Goal: Task Accomplishment & Management: Manage account settings

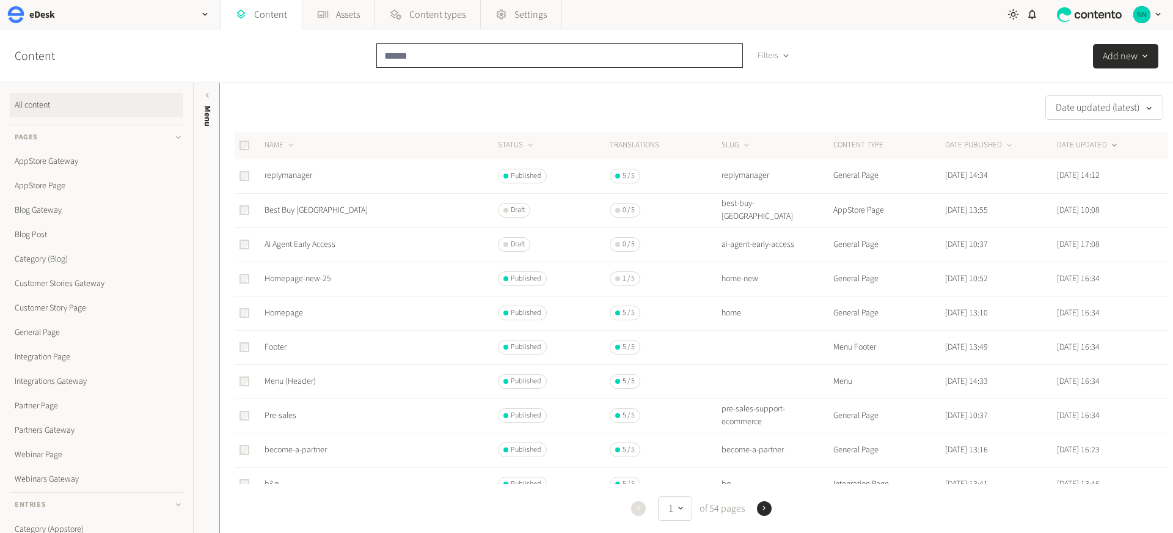
click at [408, 48] on input "text" at bounding box center [559, 55] width 367 height 24
click at [58, 327] on link "General Page" at bounding box center [96, 332] width 173 height 24
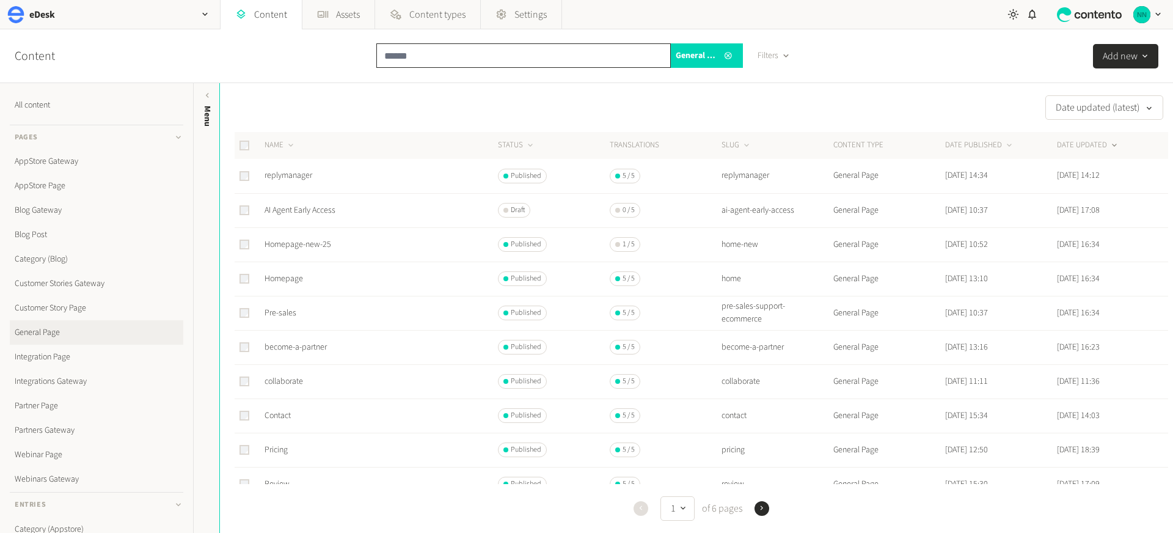
click at [445, 53] on input "text" at bounding box center [523, 55] width 294 height 24
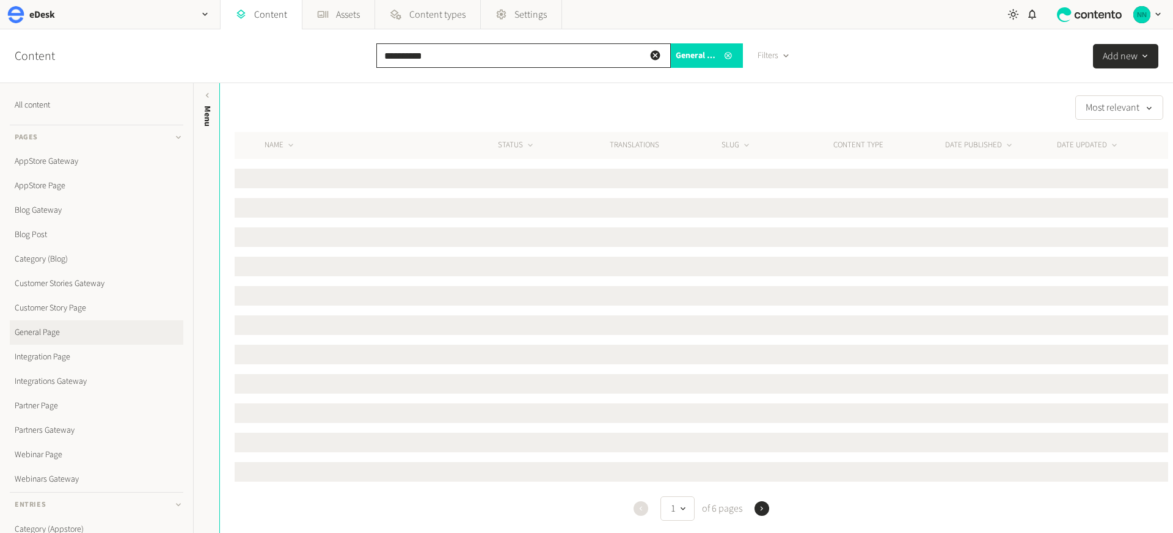
type input "**********"
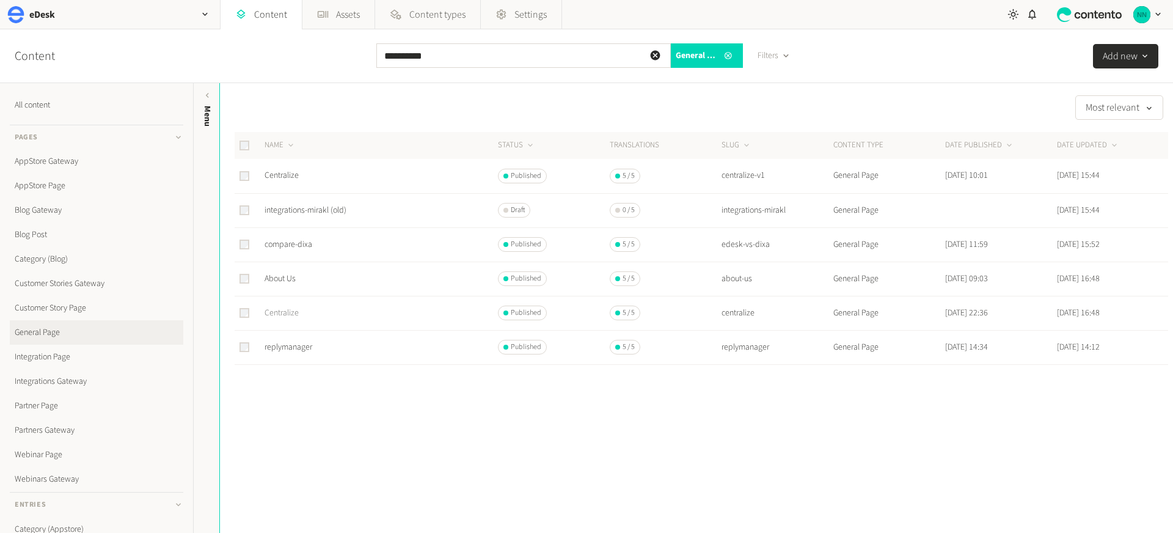
click at [272, 311] on link "Centralize" at bounding box center [282, 313] width 34 height 12
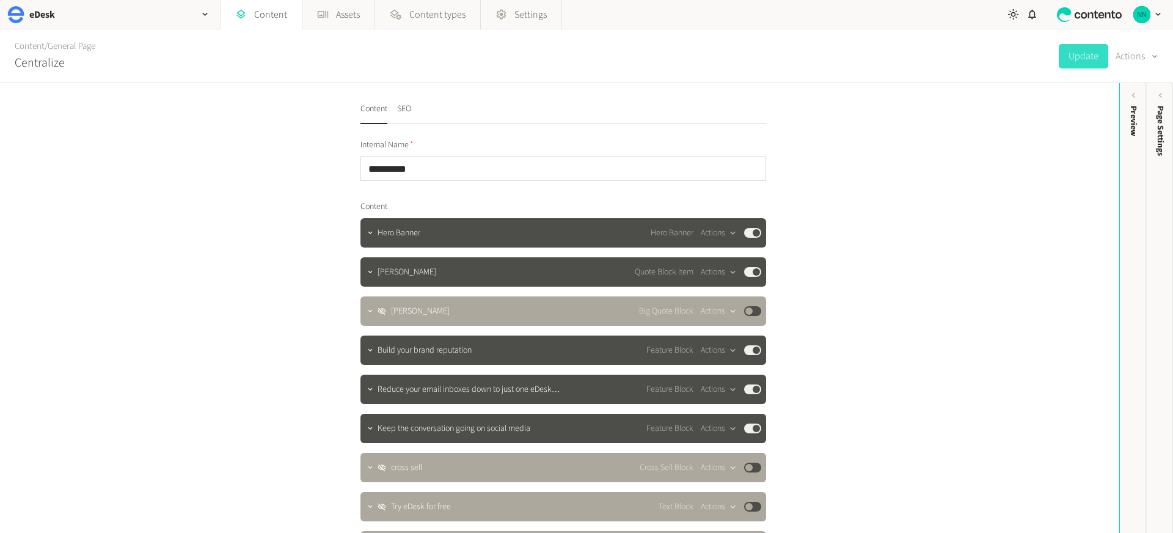
click at [1126, 144] on div "Preview" at bounding box center [1133, 200] width 27 height 220
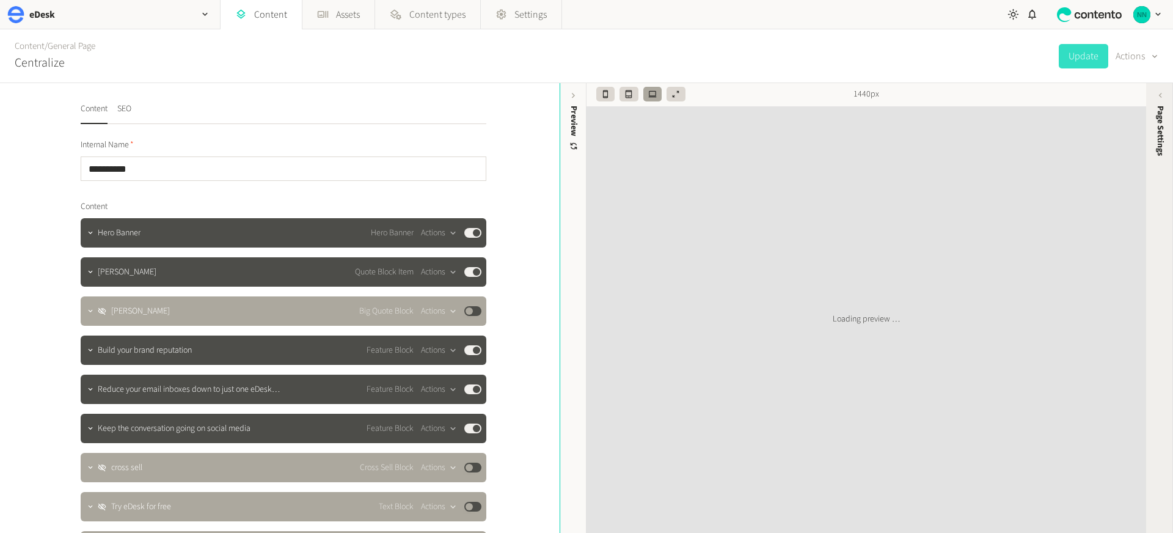
click at [1161, 134] on span "Page Settings" at bounding box center [1160, 131] width 13 height 50
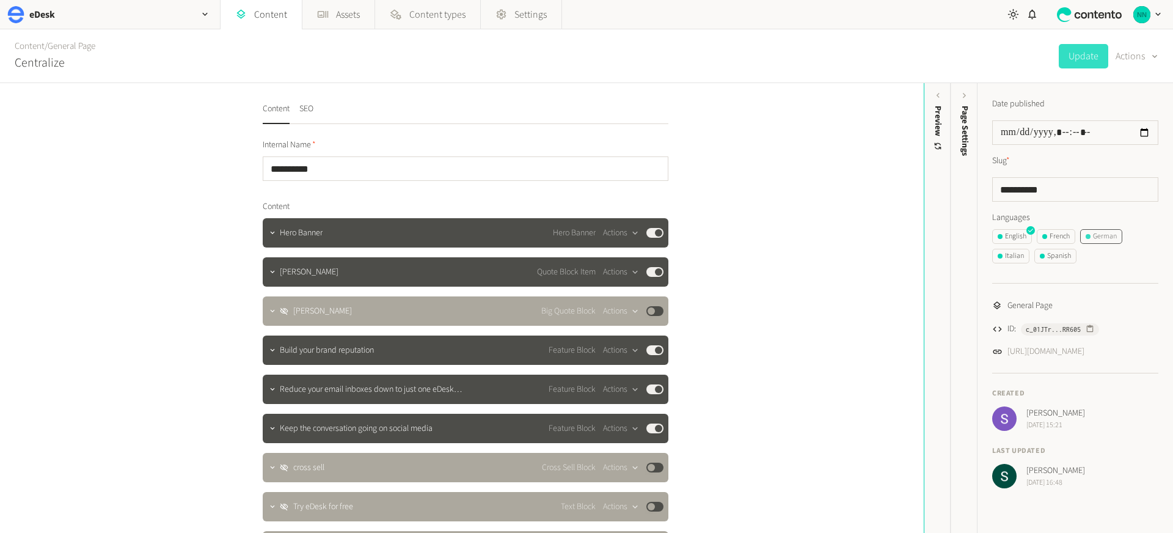
click at [1106, 233] on div "German" at bounding box center [1101, 236] width 31 height 11
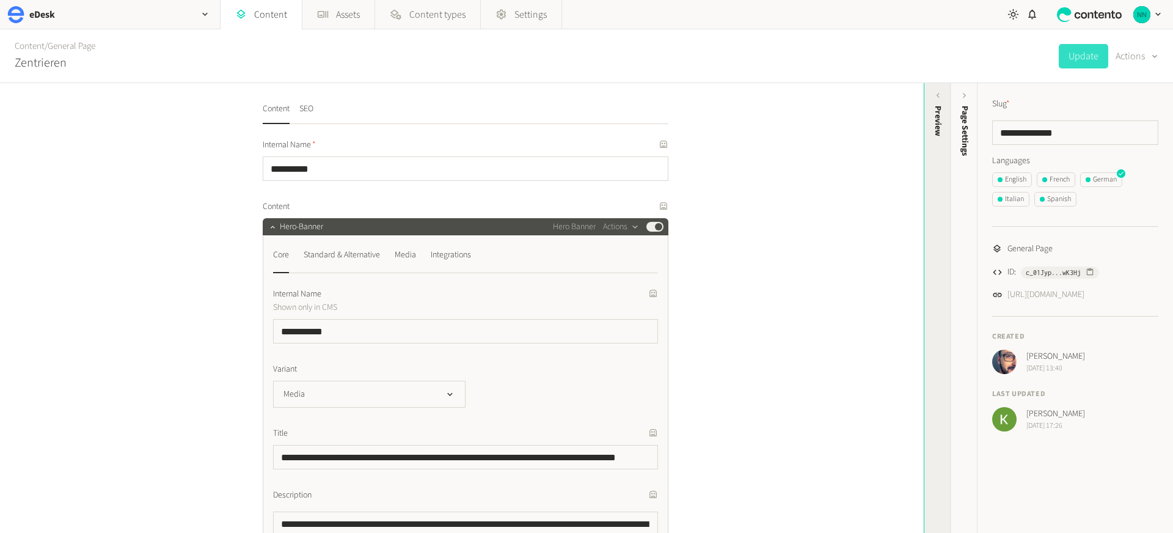
click at [936, 176] on div "Preview" at bounding box center [937, 200] width 27 height 220
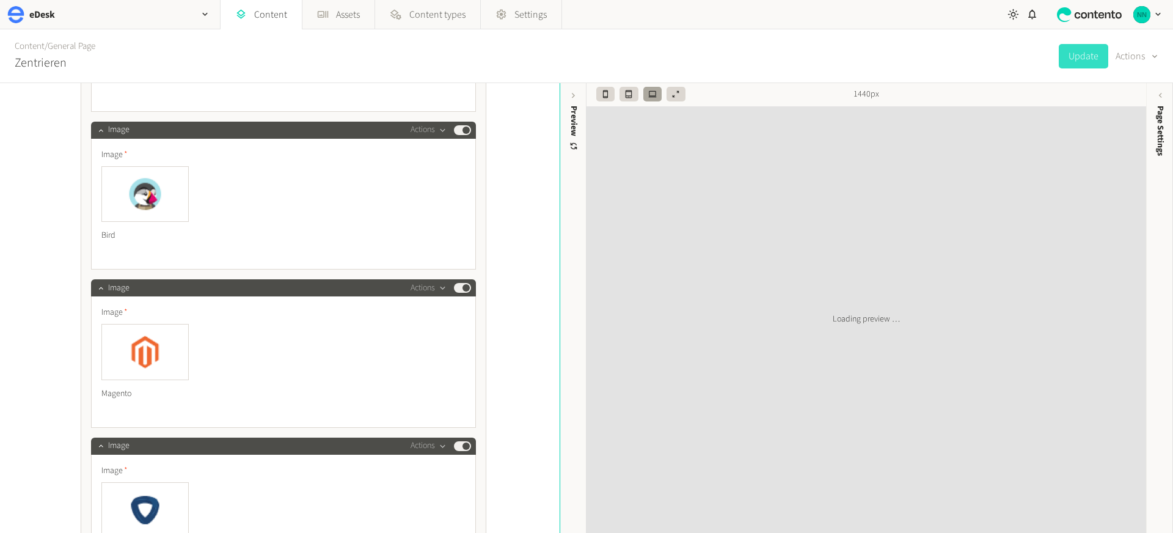
scroll to position [7237, 0]
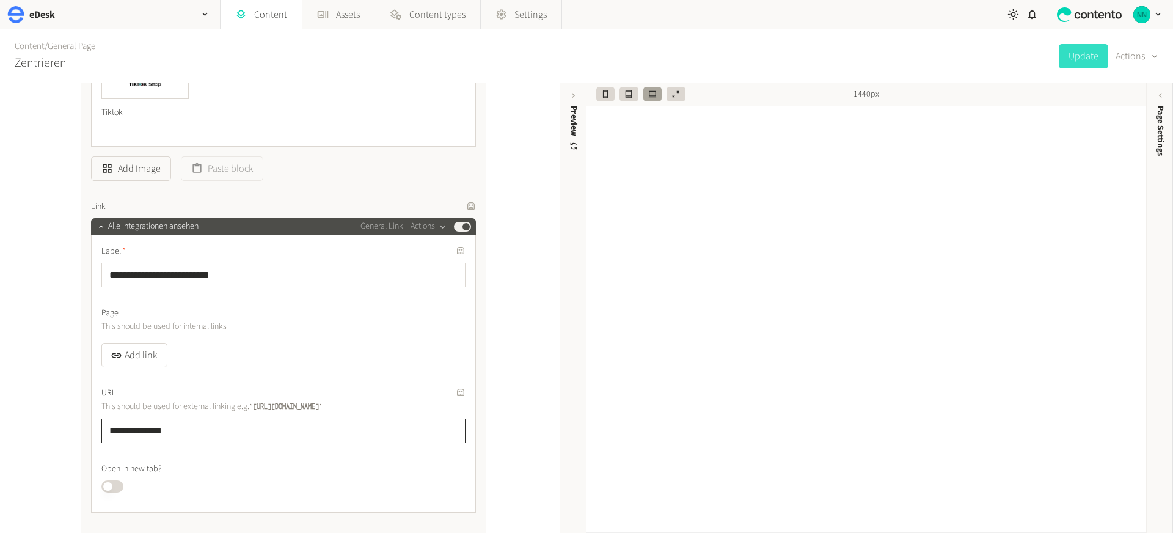
click at [162, 429] on input "**********" at bounding box center [283, 430] width 364 height 24
click at [133, 358] on button "Add link" at bounding box center [134, 355] width 66 height 24
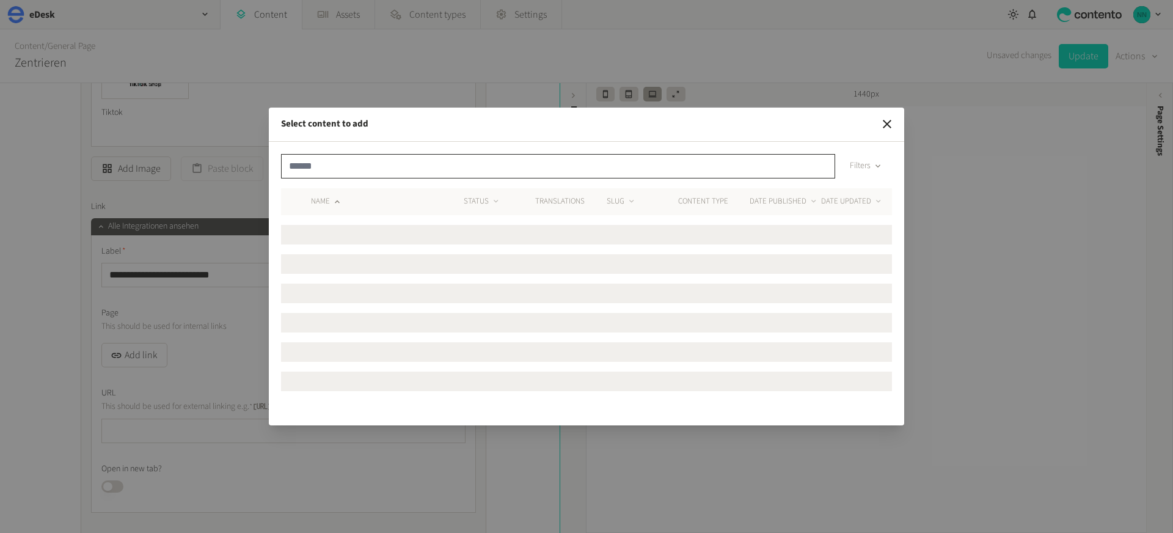
click at [324, 174] on input "text" at bounding box center [558, 166] width 554 height 24
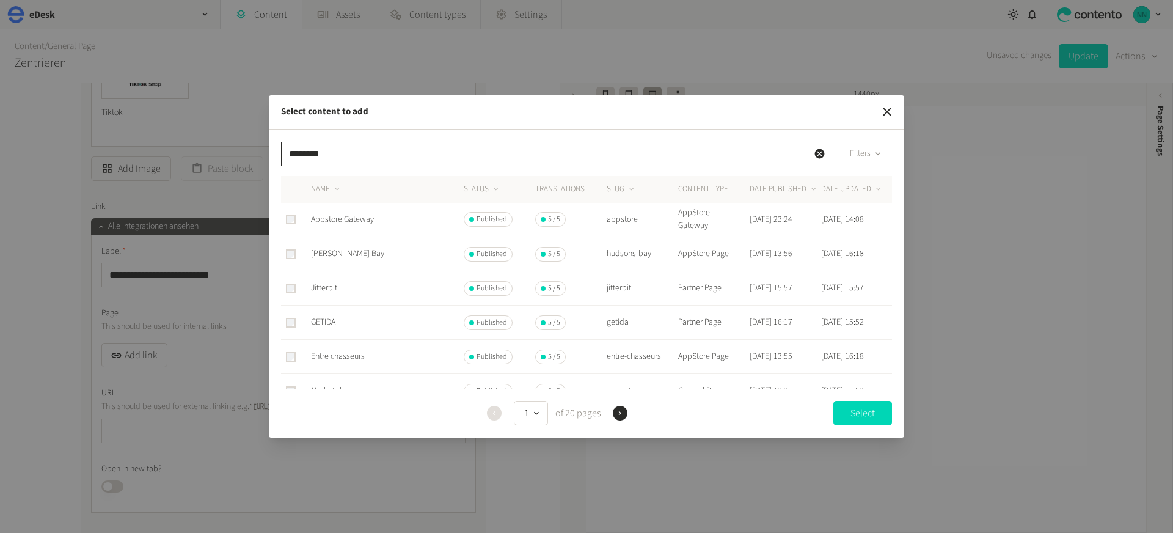
type input "********"
click at [313, 222] on span "Appstore Gateway" at bounding box center [342, 219] width 63 height 12
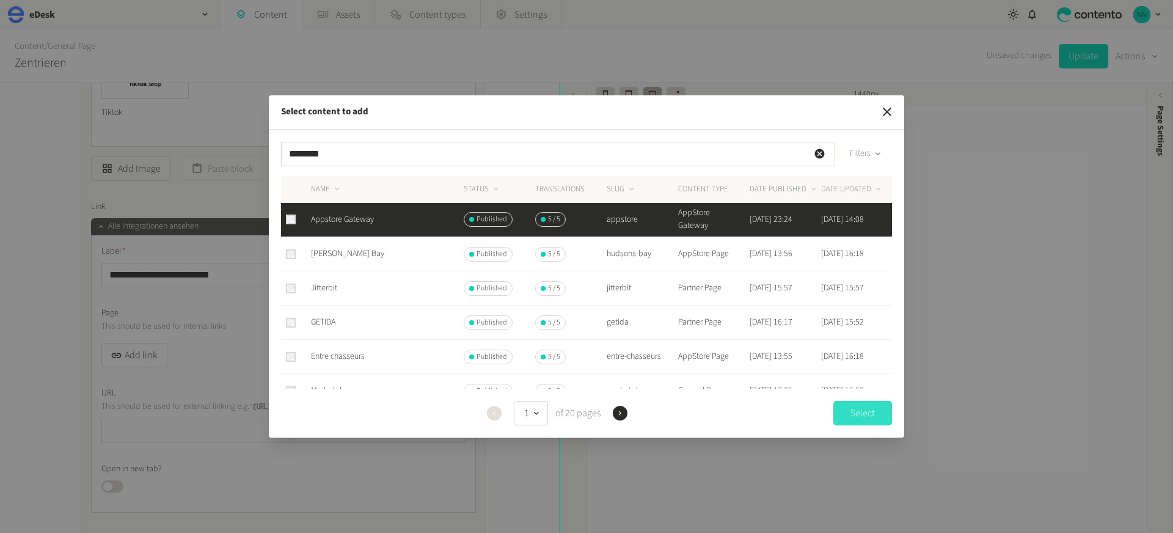
click at [861, 412] on button "Select" at bounding box center [862, 413] width 59 height 24
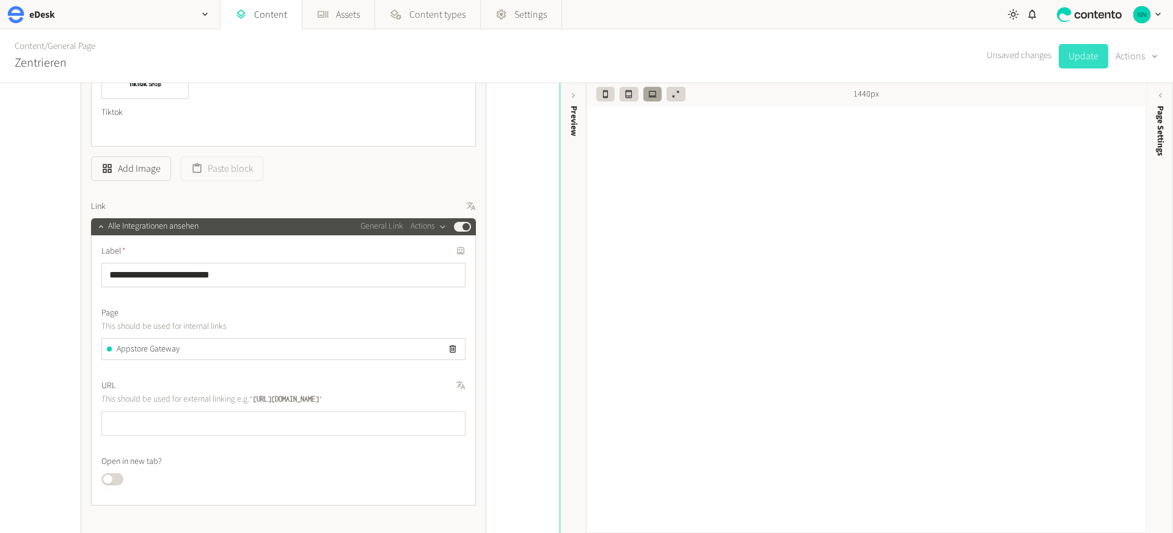
click at [1079, 61] on button "Update" at bounding box center [1083, 56] width 49 height 24
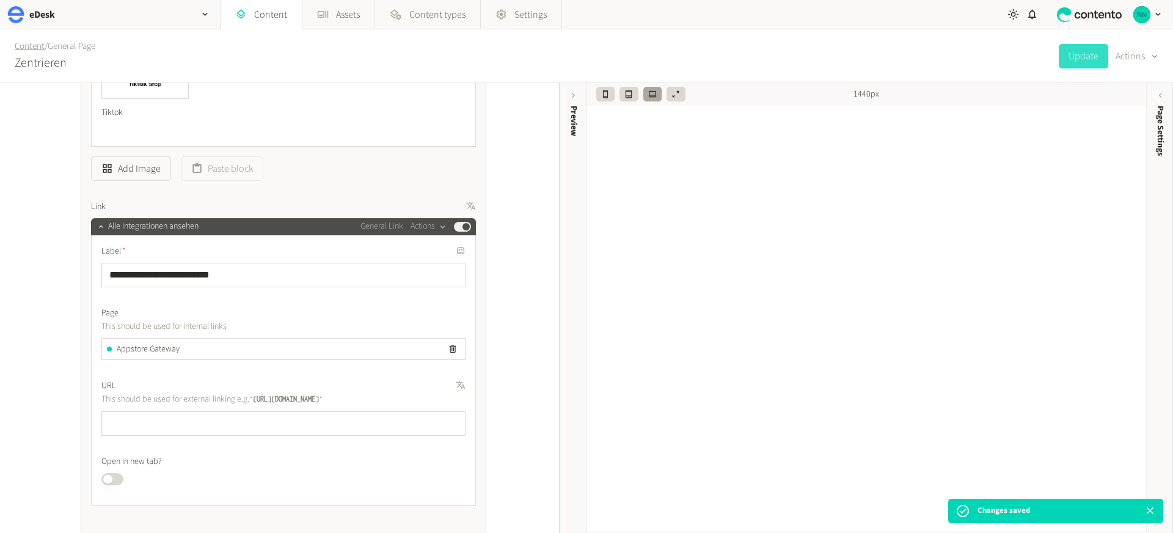
click at [38, 48] on link "Content" at bounding box center [30, 46] width 30 height 13
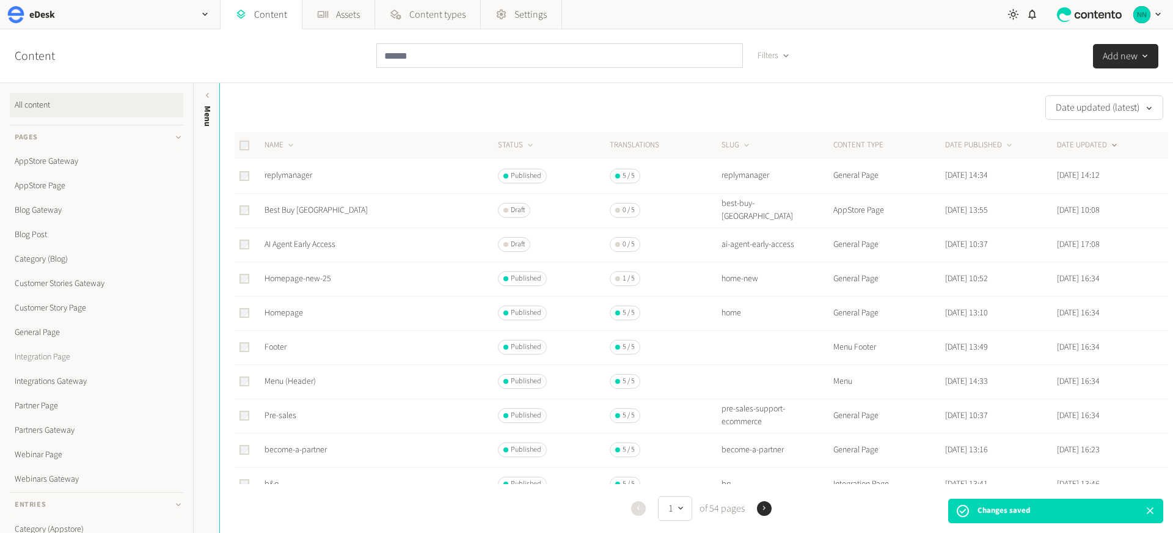
click at [65, 357] on link "Integration Page" at bounding box center [96, 357] width 173 height 24
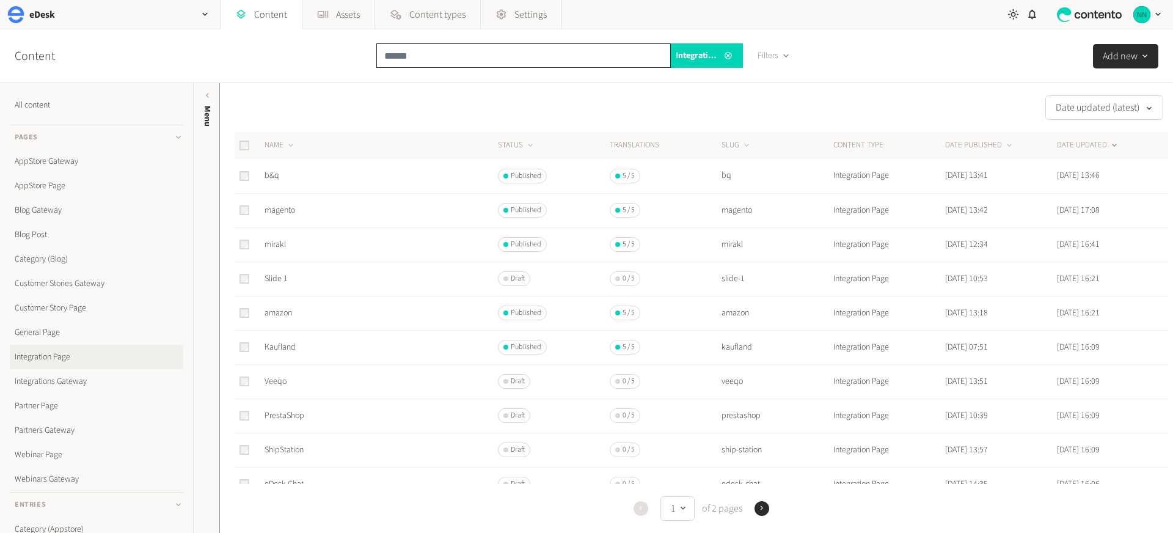
click at [439, 62] on input "text" at bounding box center [523, 55] width 294 height 24
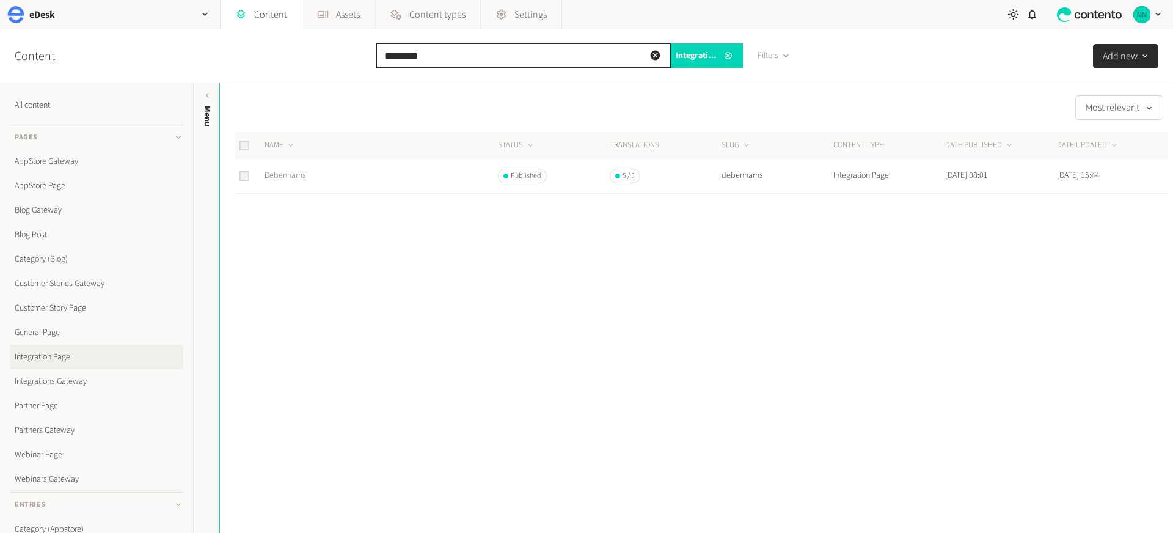
type input "*********"
click at [279, 170] on link "Debenhams" at bounding box center [286, 175] width 42 height 12
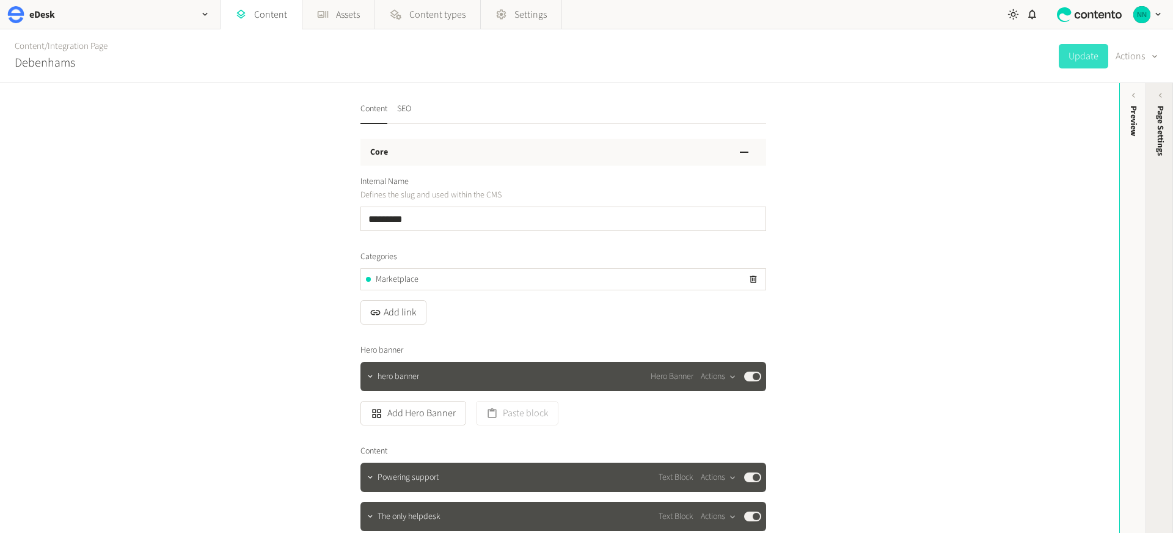
click at [1165, 120] on span "Page Settings" at bounding box center [1160, 131] width 13 height 50
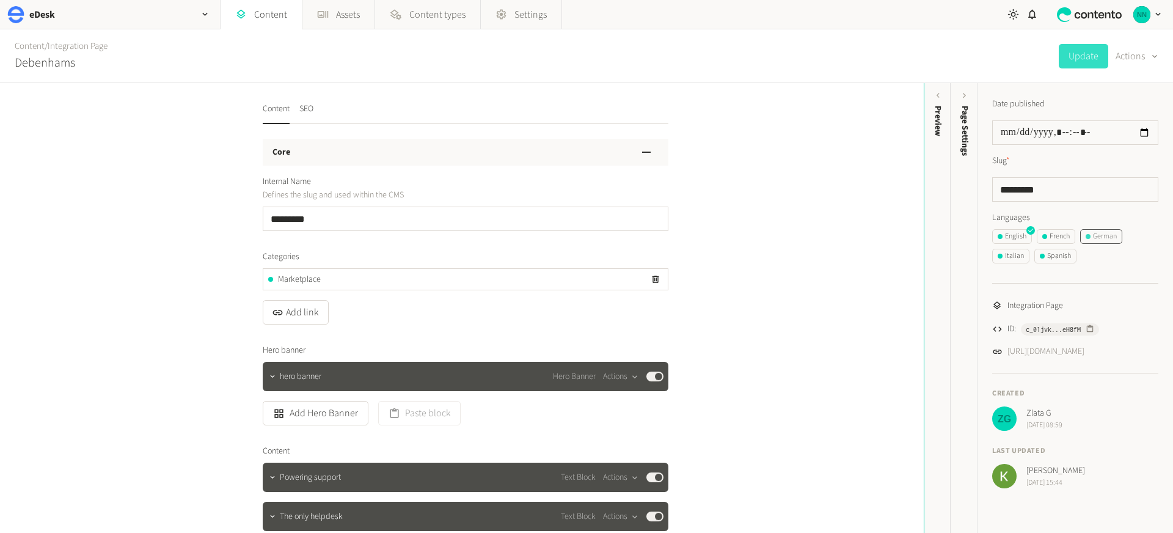
click at [1115, 233] on div "German" at bounding box center [1101, 236] width 31 height 11
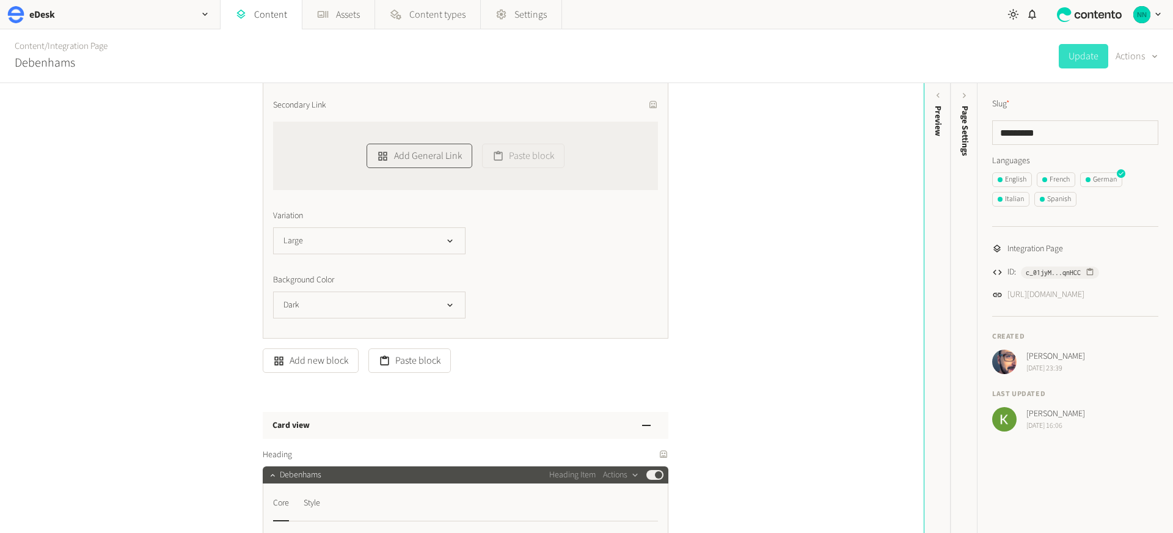
scroll to position [4022, 0]
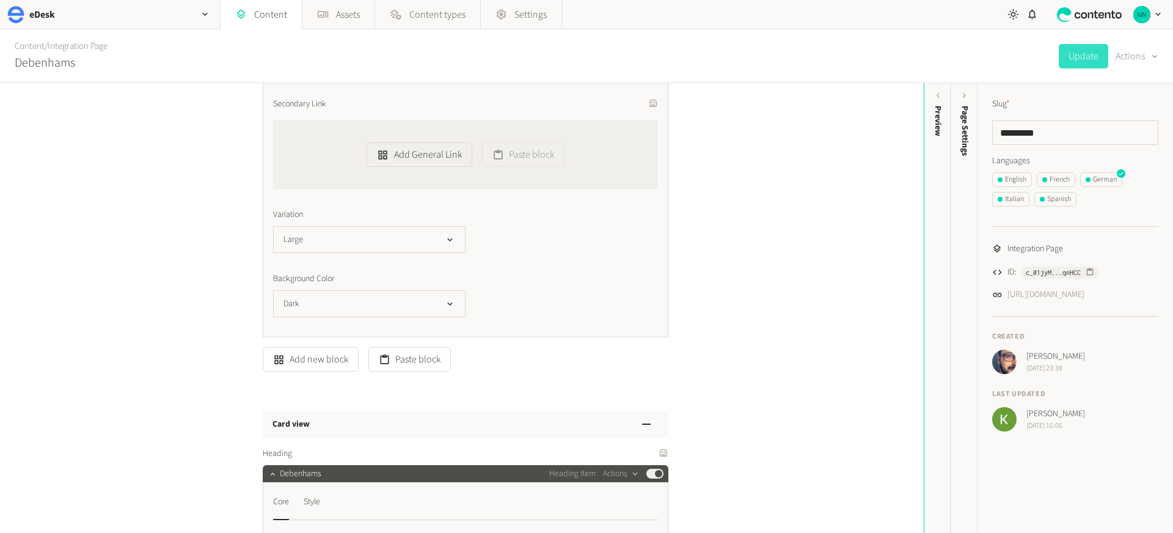
click at [728, 163] on div "**********" at bounding box center [462, 308] width 924 height 450
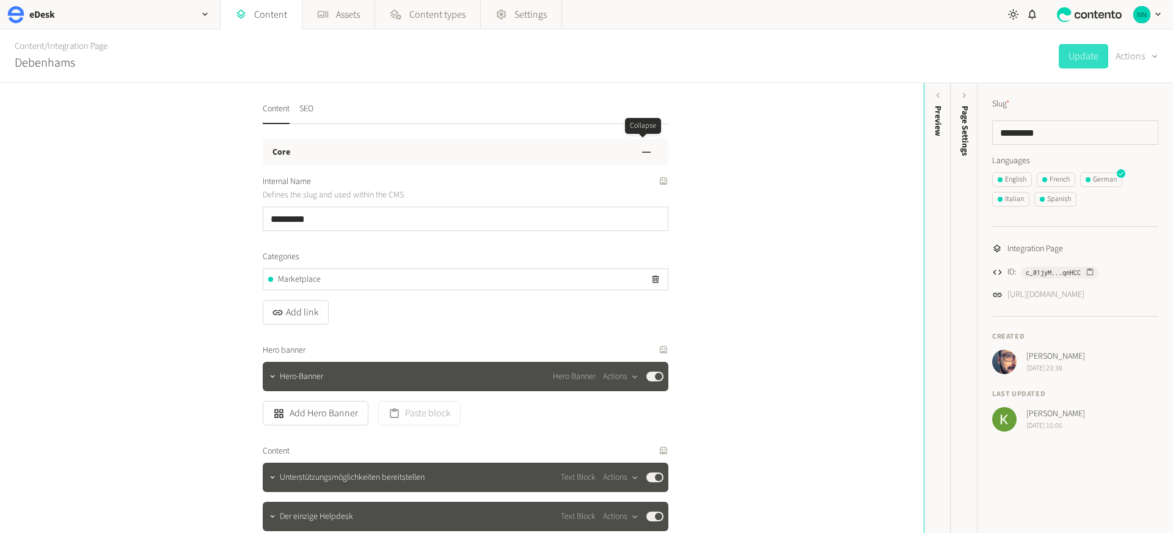
click at [640, 150] on icon "button" at bounding box center [646, 152] width 15 height 15
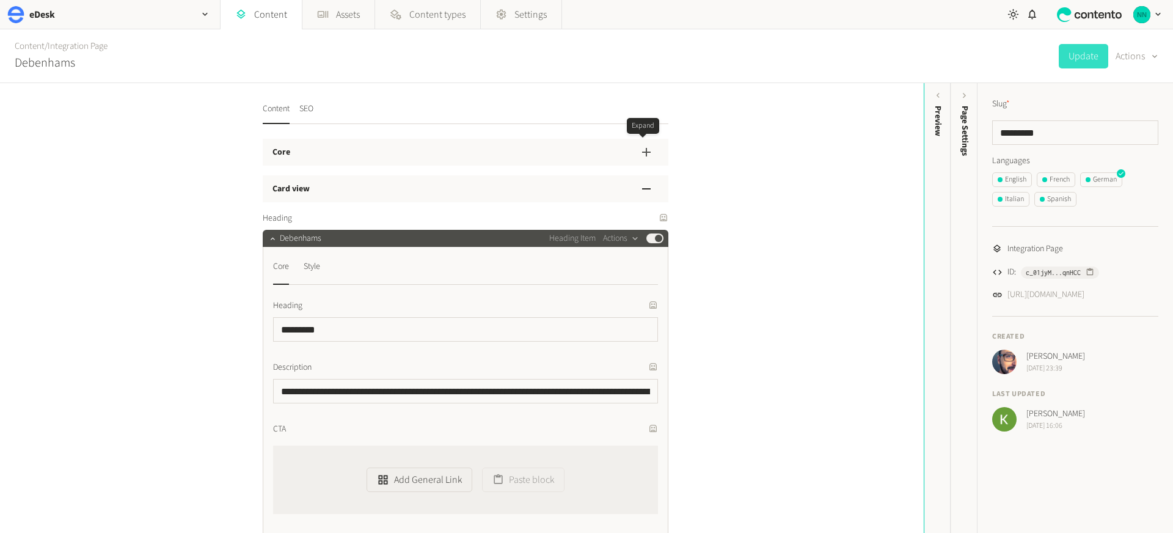
click at [645, 153] on icon "button" at bounding box center [646, 152] width 15 height 15
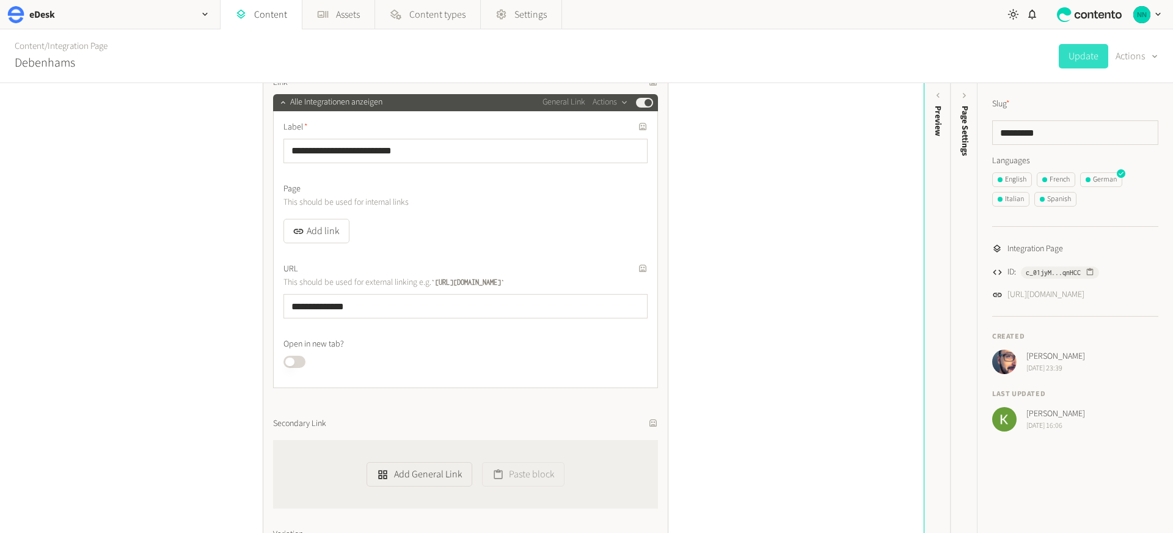
scroll to position [3704, 0]
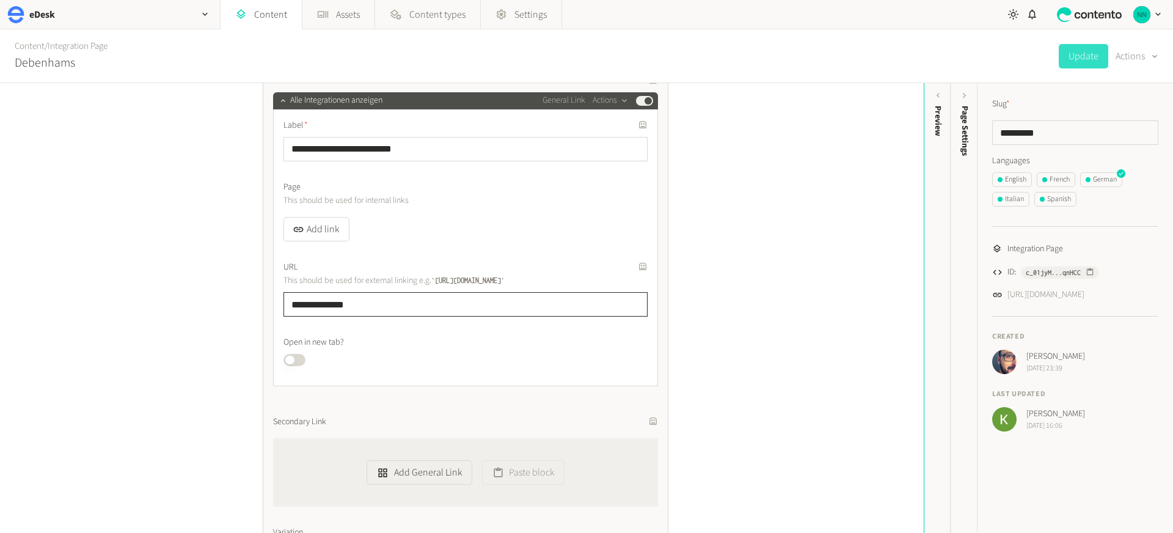
click at [335, 304] on input "**********" at bounding box center [465, 304] width 364 height 24
click at [330, 233] on button "Add link" at bounding box center [316, 229] width 66 height 24
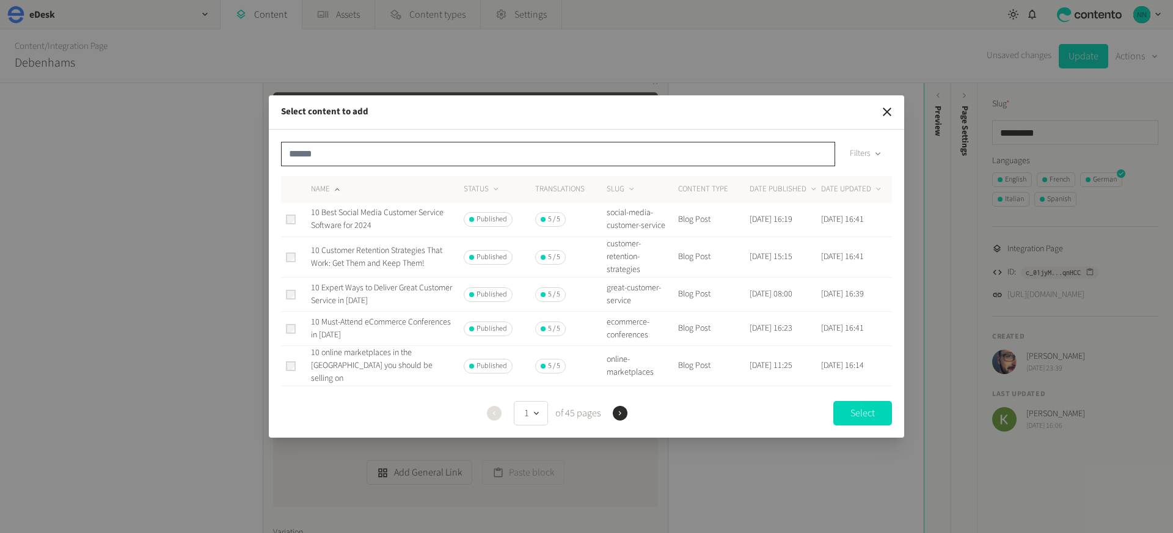
click at [335, 170] on div "Filters" at bounding box center [586, 159] width 611 height 34
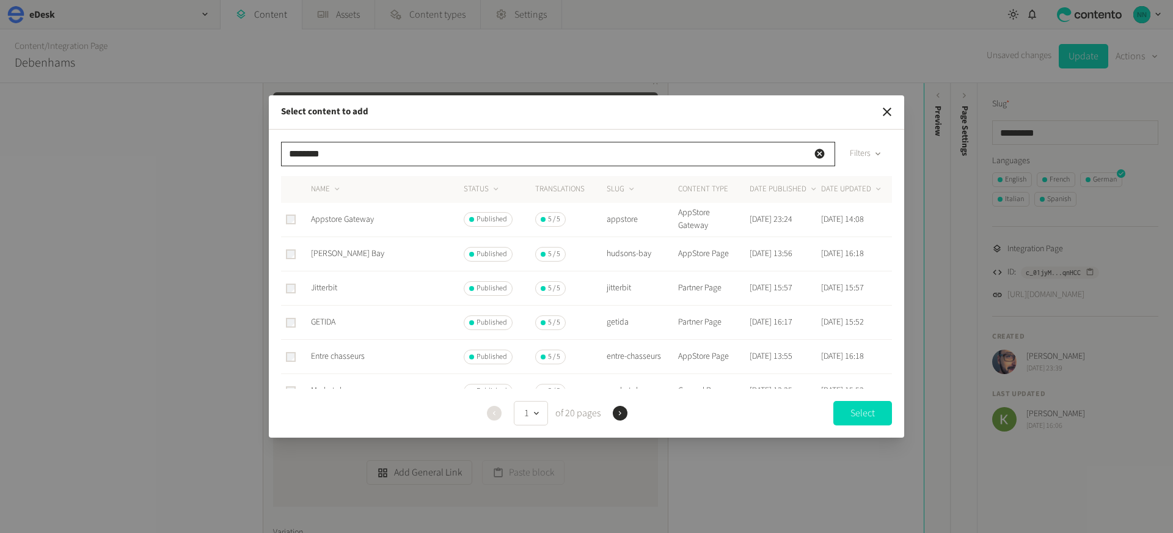
type input "********"
click at [338, 220] on span "Appstore Gateway" at bounding box center [342, 219] width 63 height 12
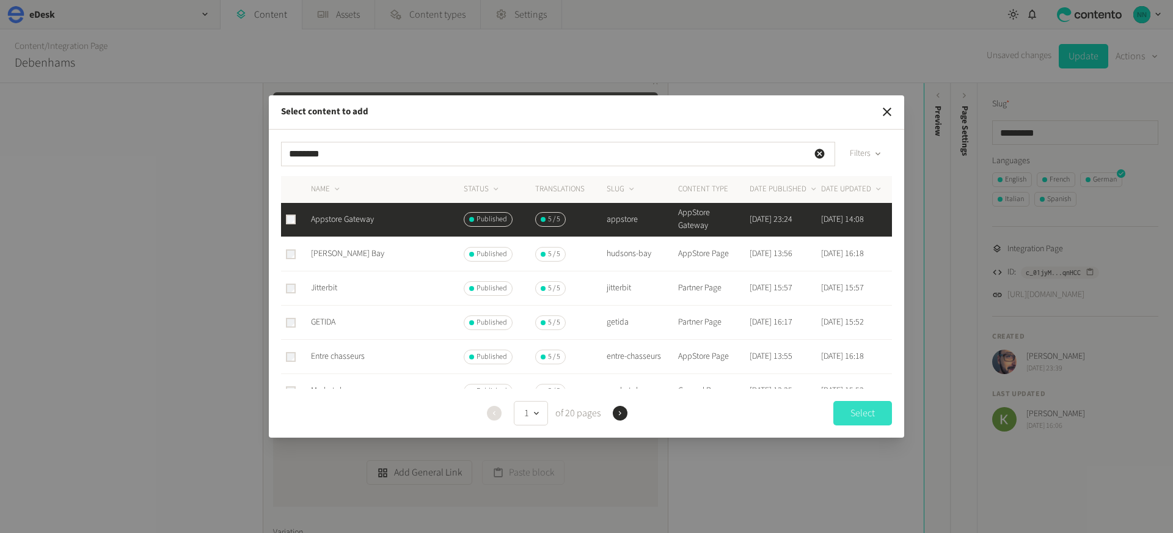
click at [868, 412] on button "Select" at bounding box center [862, 413] width 59 height 24
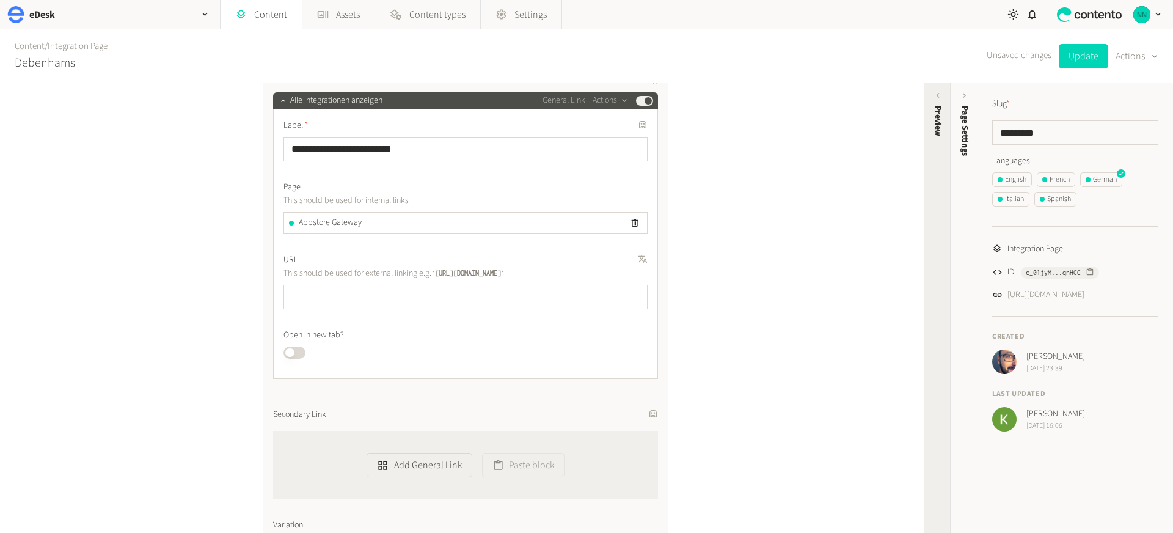
click at [932, 204] on div "Preview" at bounding box center [937, 200] width 27 height 220
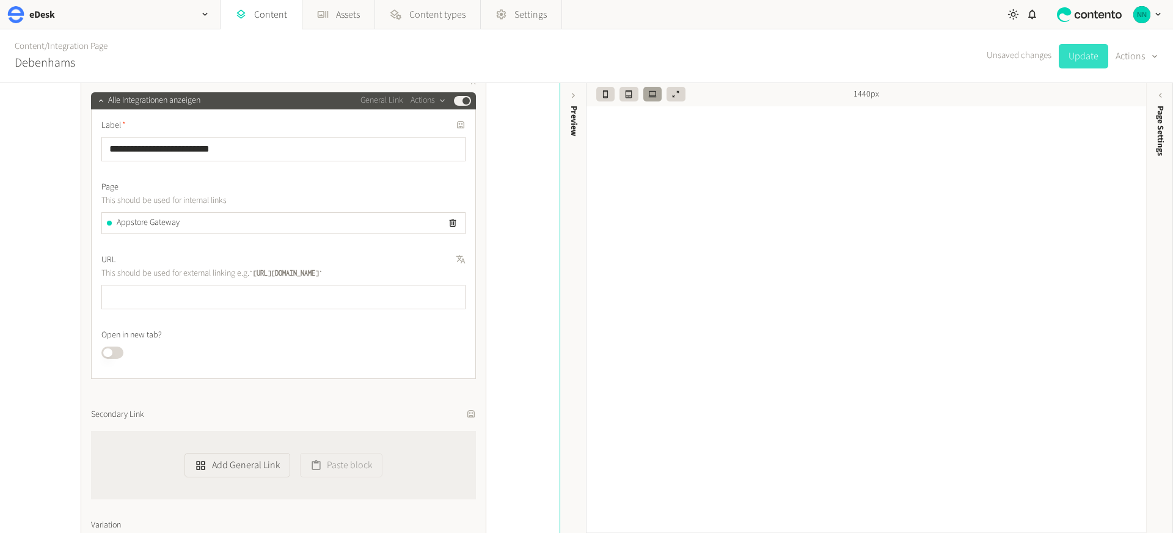
click at [1079, 48] on button "Update" at bounding box center [1083, 56] width 49 height 24
click at [73, 49] on link "Integration Page" at bounding box center [78, 46] width 60 height 13
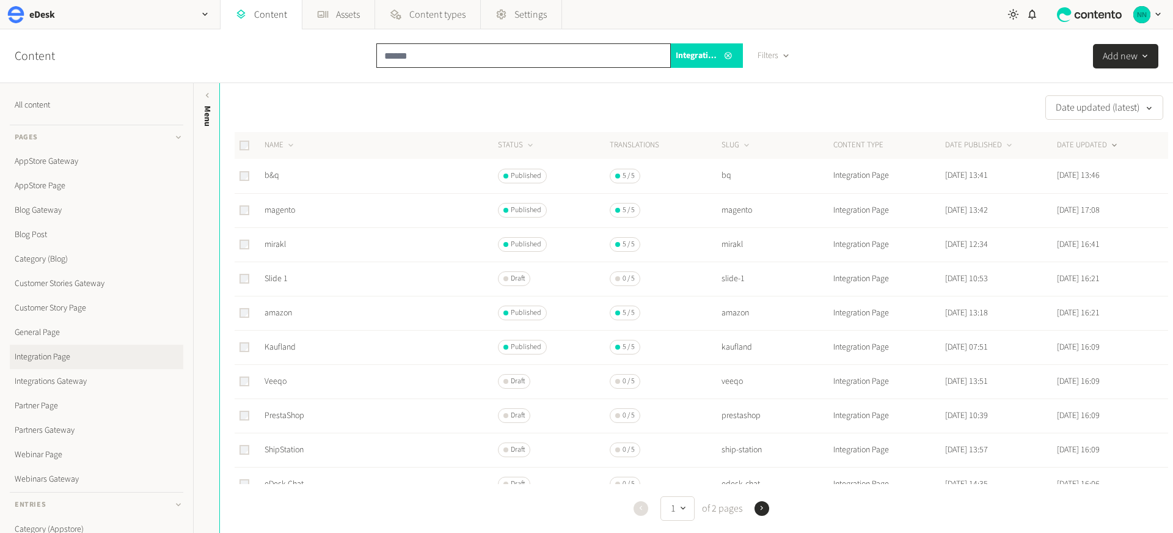
click at [418, 59] on input "text" at bounding box center [523, 55] width 294 height 24
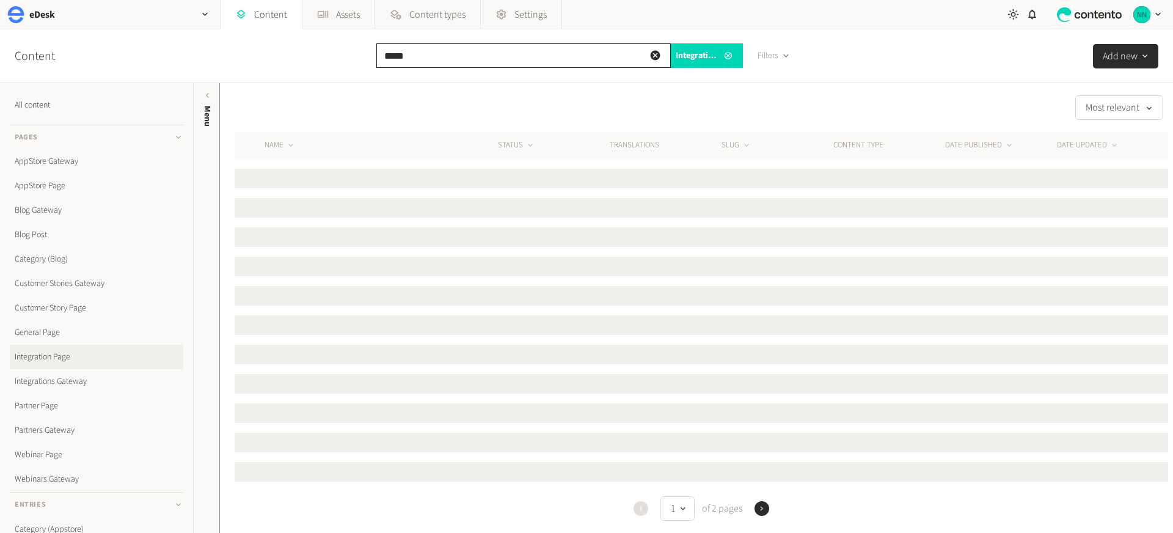
type input "*****"
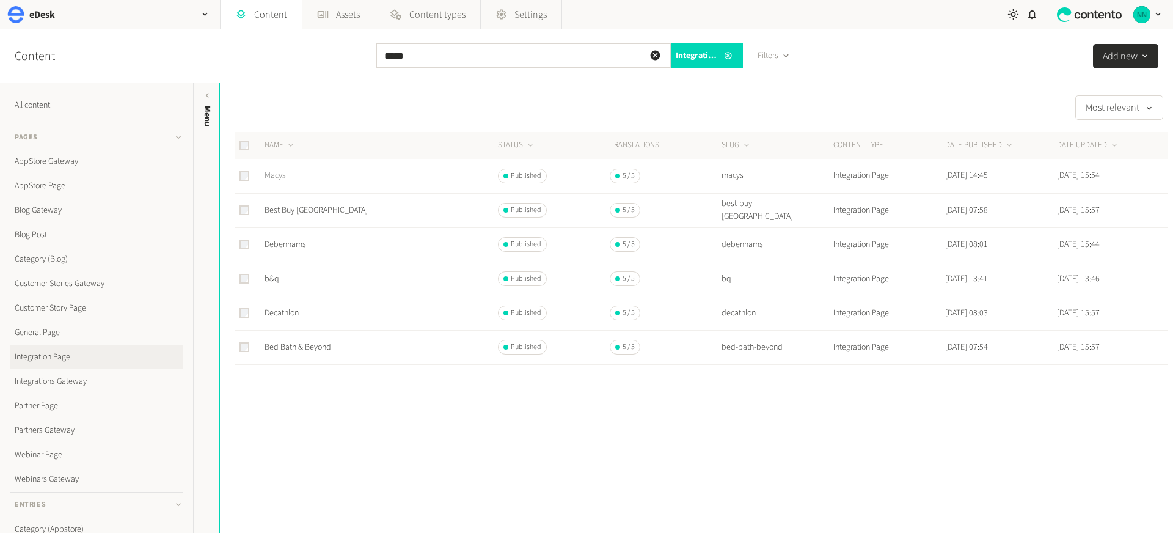
click at [274, 172] on link "Macys" at bounding box center [275, 175] width 21 height 12
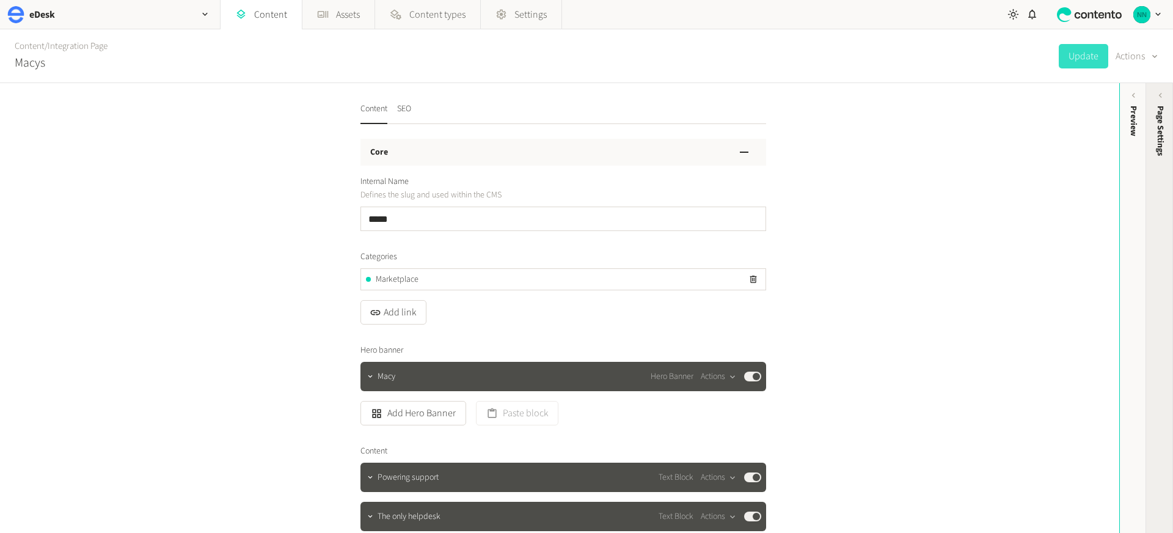
click at [1155, 116] on span "Page Settings" at bounding box center [1160, 131] width 13 height 50
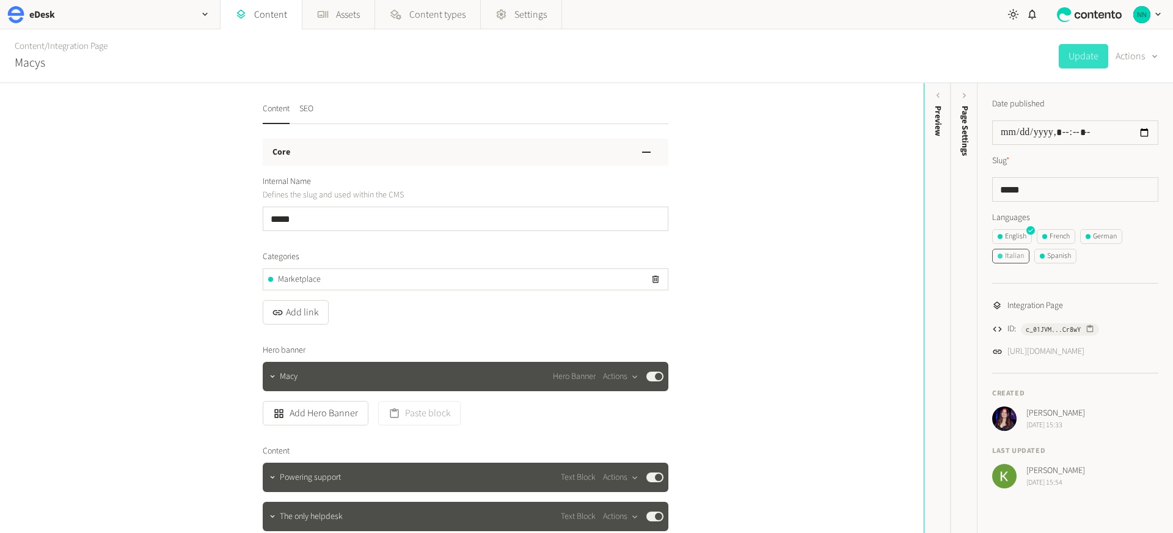
click at [1013, 254] on div "Italian" at bounding box center [1011, 255] width 26 height 11
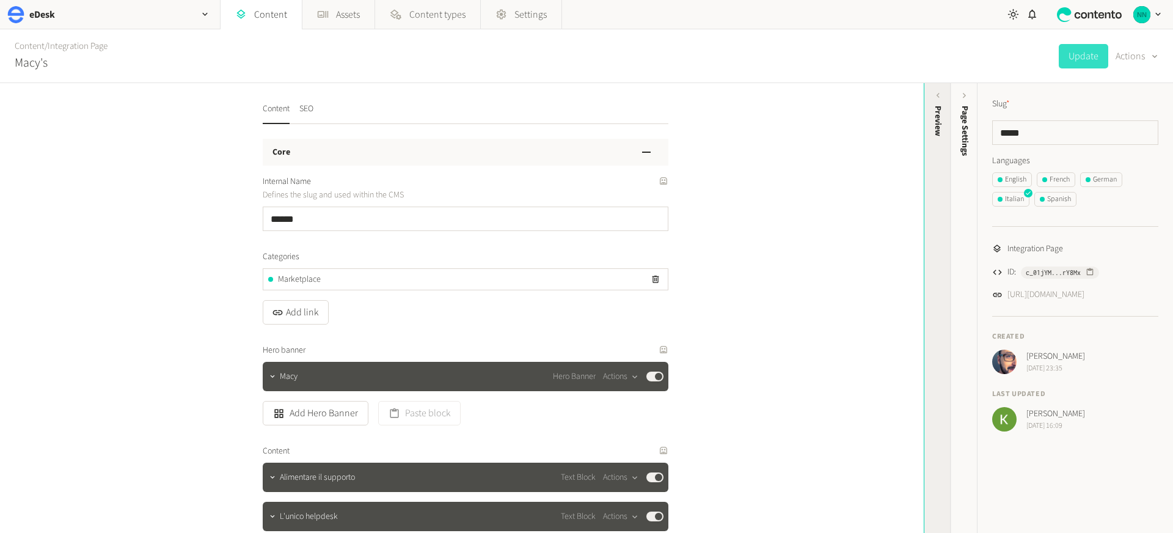
click at [933, 153] on div "Preview" at bounding box center [937, 200] width 27 height 220
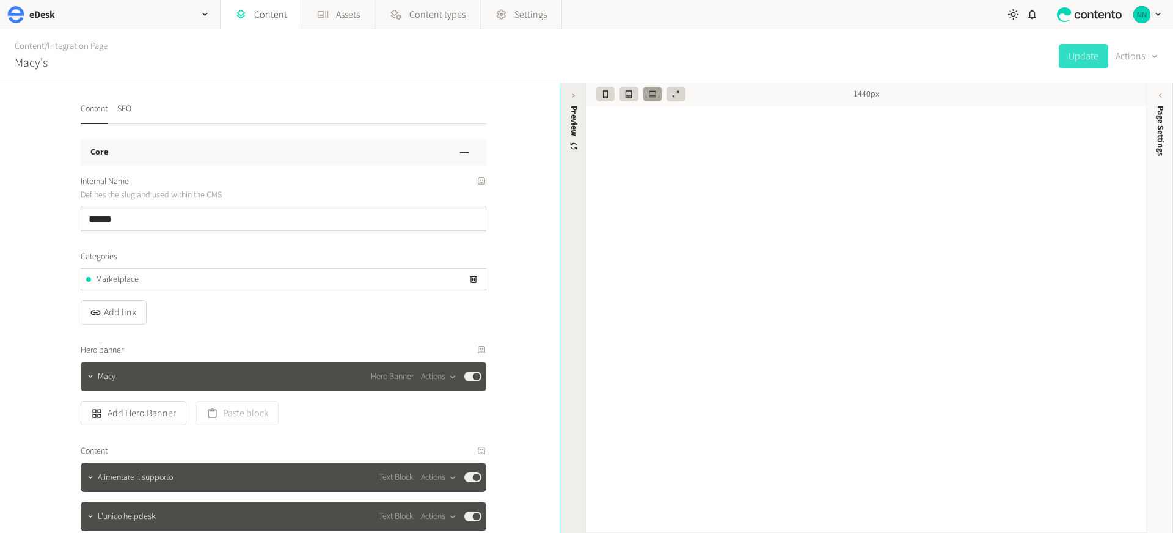
click at [563, 197] on div "Preview" at bounding box center [573, 200] width 27 height 220
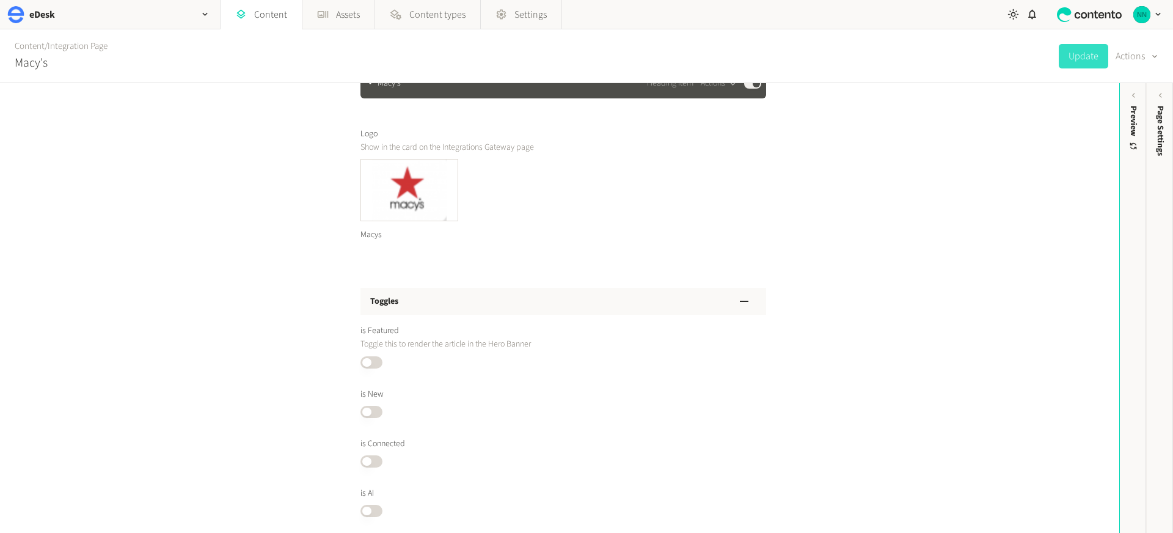
scroll to position [1772, 0]
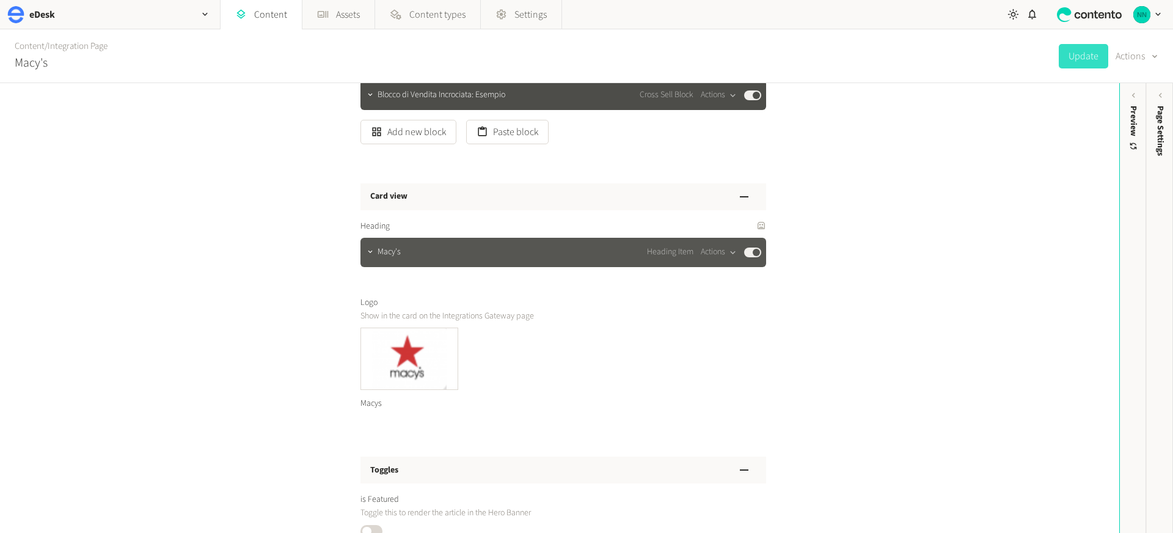
click at [402, 250] on div "Macy's Heading Item Actions Published" at bounding box center [570, 252] width 384 height 15
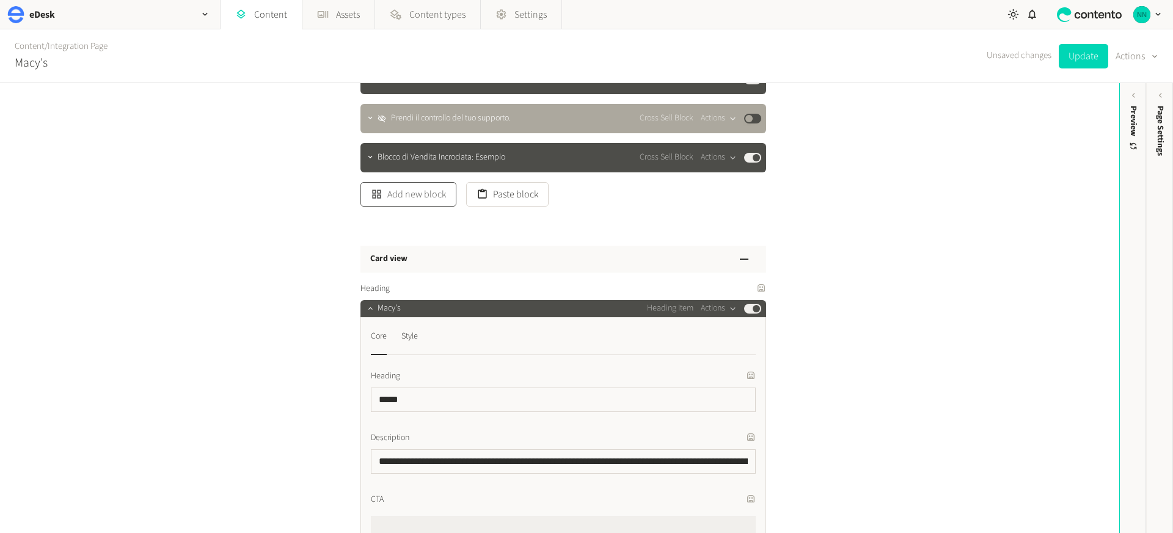
scroll to position [1707, 0]
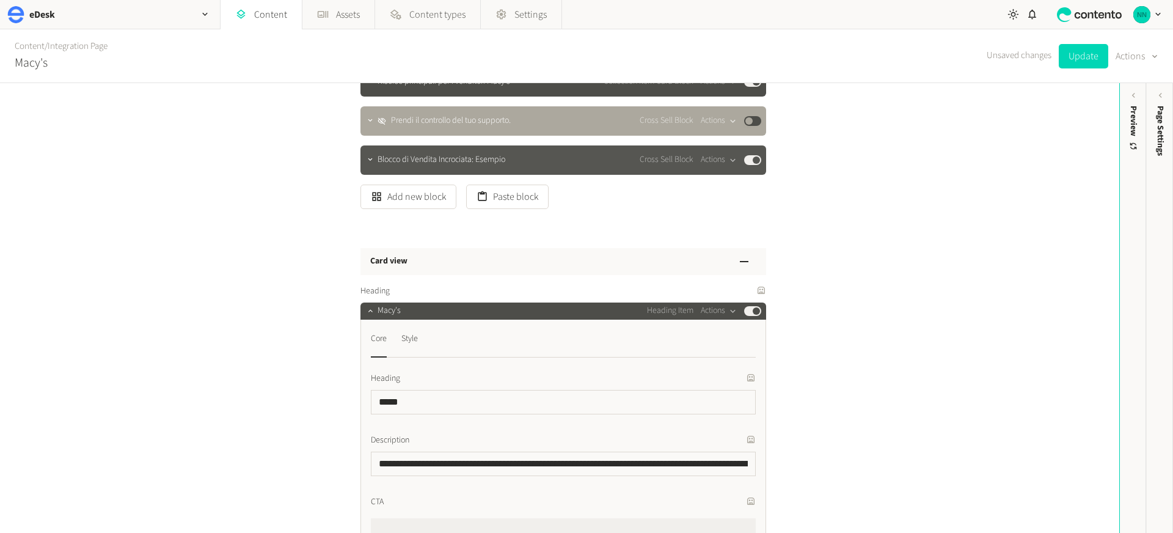
click at [406, 165] on span "Blocco di Vendita Incrociata: Esempio" at bounding box center [442, 159] width 128 height 13
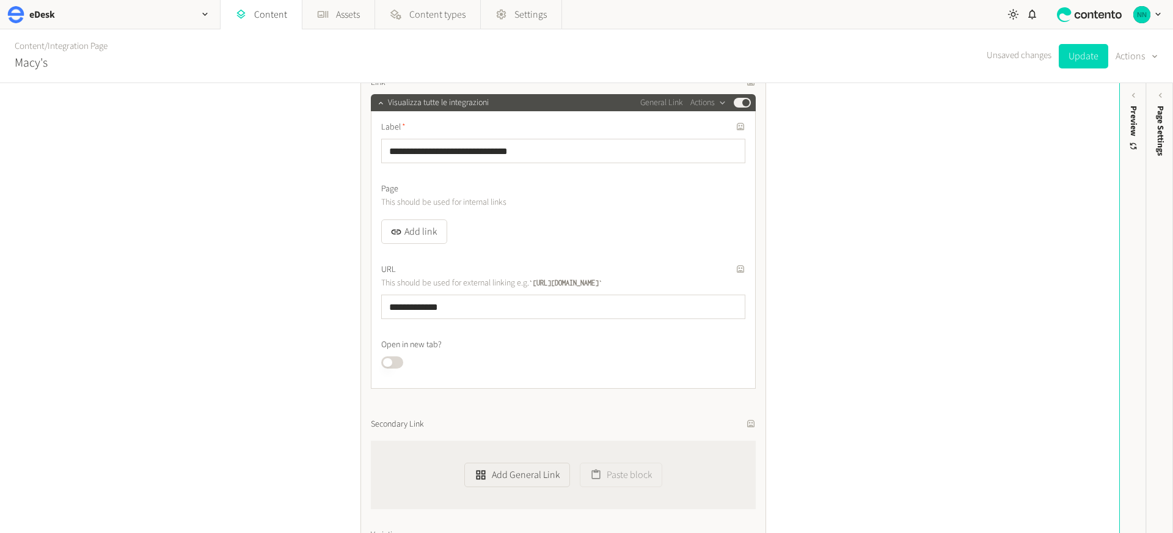
scroll to position [2415, 0]
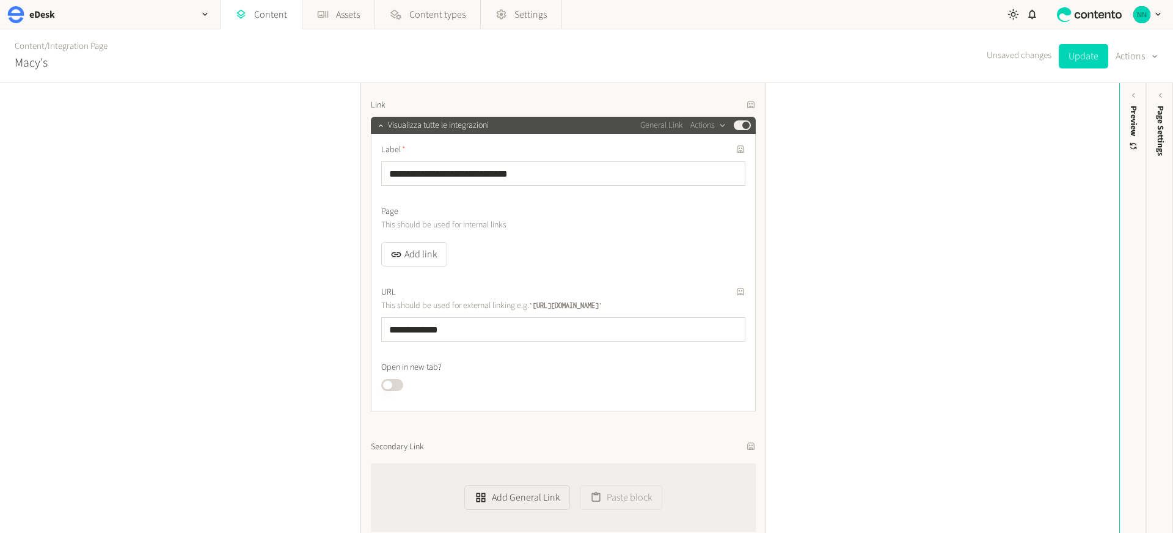
click at [423, 247] on button "Add link" at bounding box center [414, 254] width 66 height 24
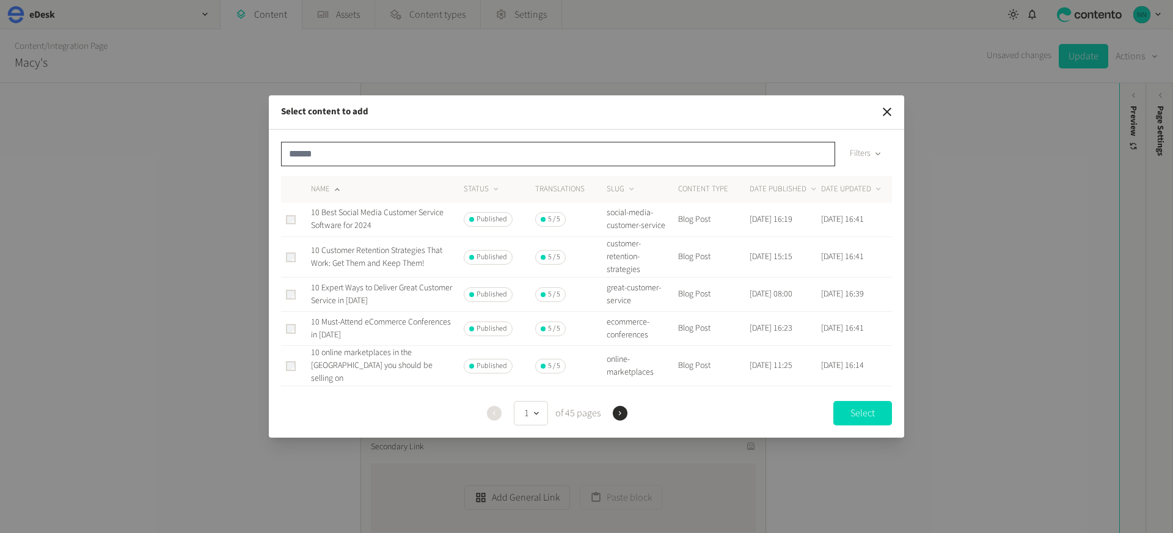
click at [420, 156] on input "text" at bounding box center [558, 154] width 554 height 24
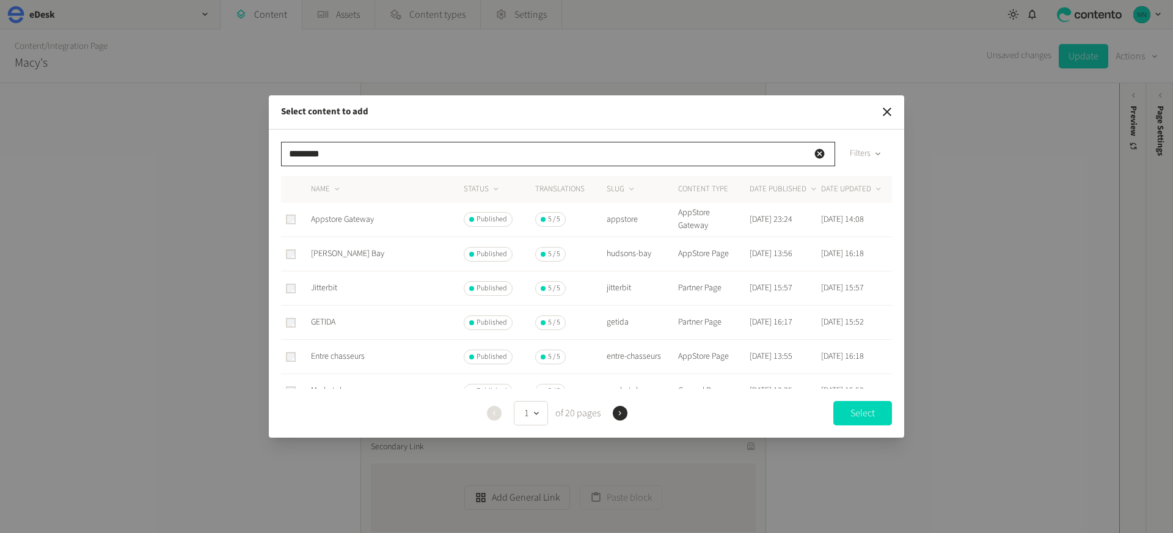
type input "********"
click at [371, 214] on span "Appstore Gateway" at bounding box center [342, 219] width 63 height 12
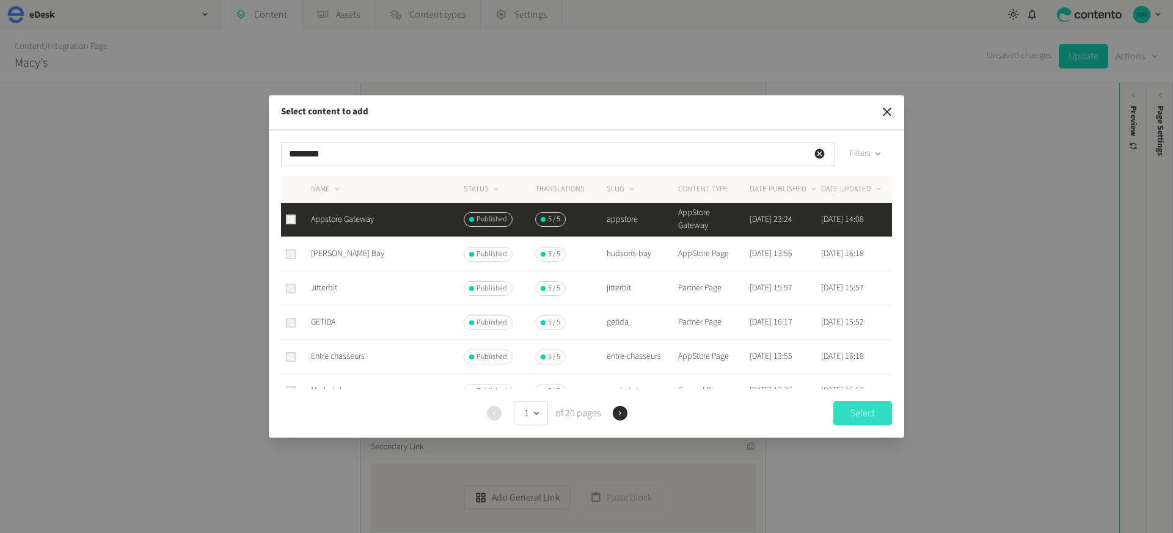
drag, startPoint x: 859, startPoint y: 412, endPoint x: 847, endPoint y: 414, distance: 12.4
click at [860, 412] on button "Select" at bounding box center [862, 413] width 59 height 24
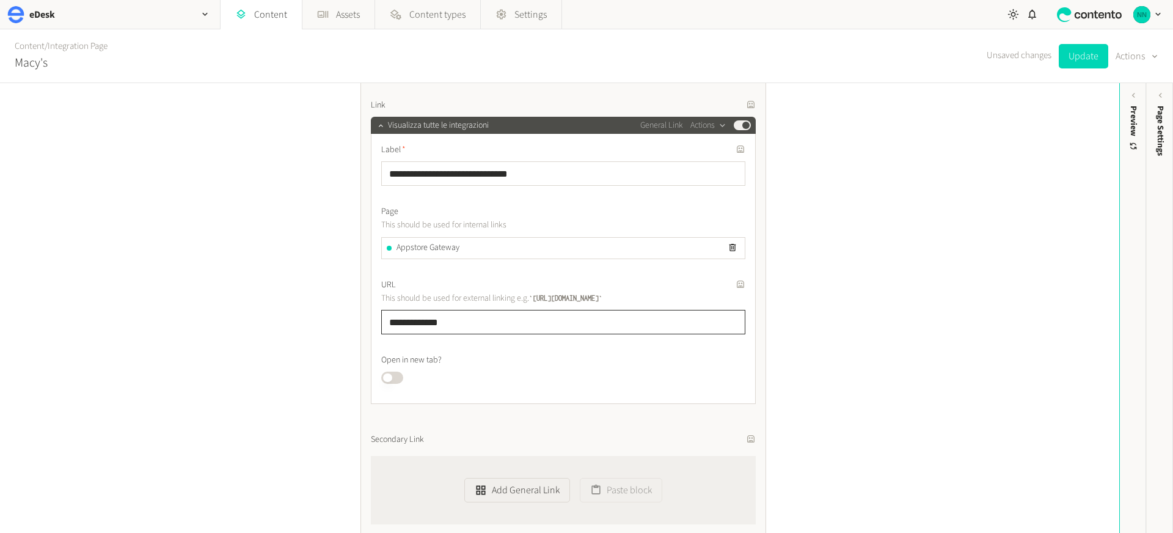
click at [487, 324] on input "**********" at bounding box center [563, 322] width 364 height 24
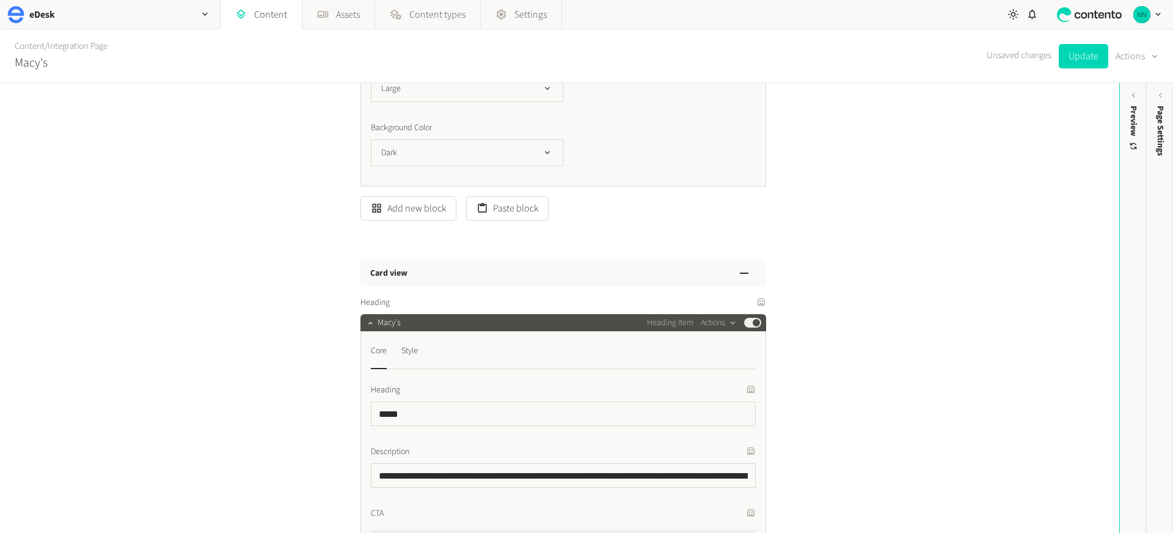
scroll to position [2913, 0]
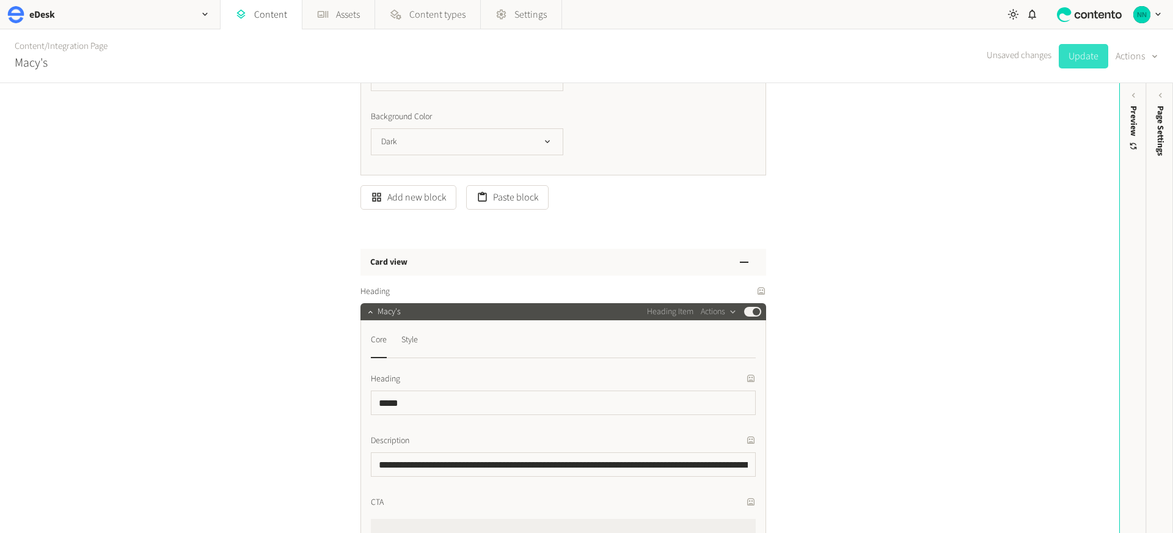
click at [1093, 60] on button "Update" at bounding box center [1083, 56] width 49 height 24
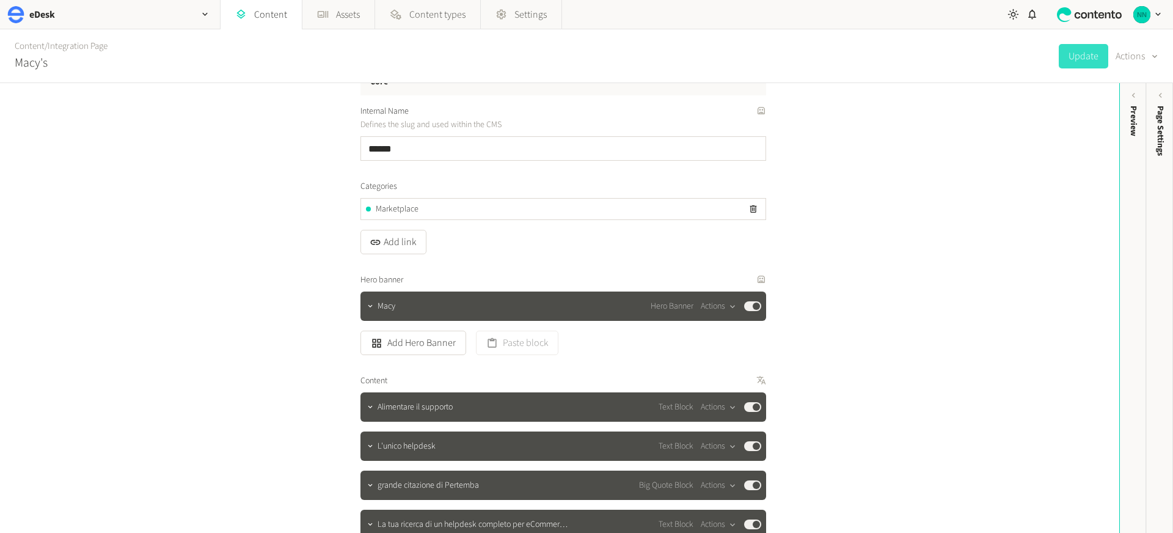
scroll to position [133, 0]
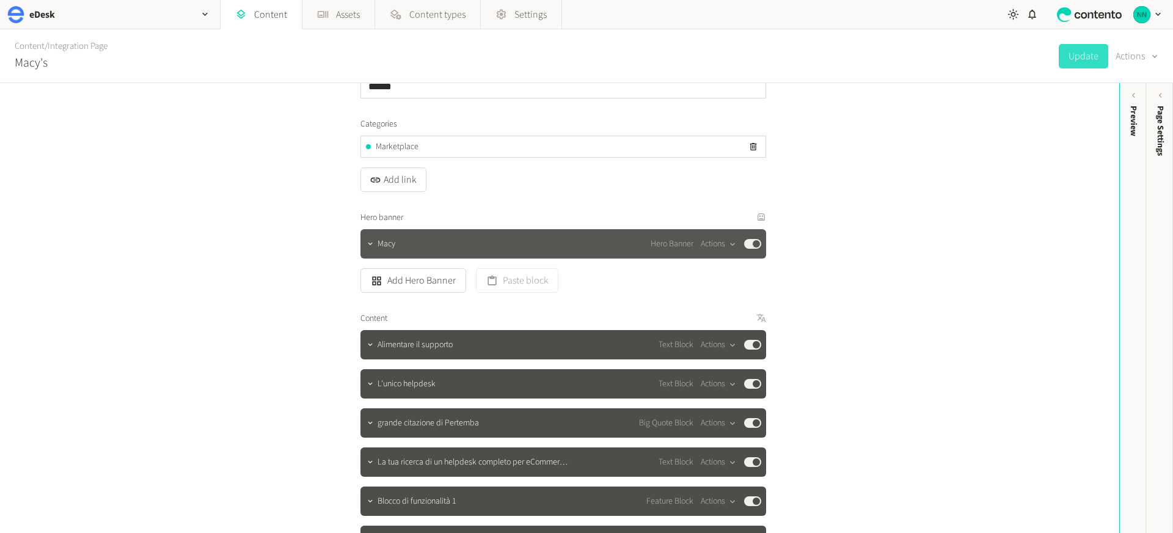
click at [387, 238] on span "Macy" at bounding box center [387, 244] width 18 height 13
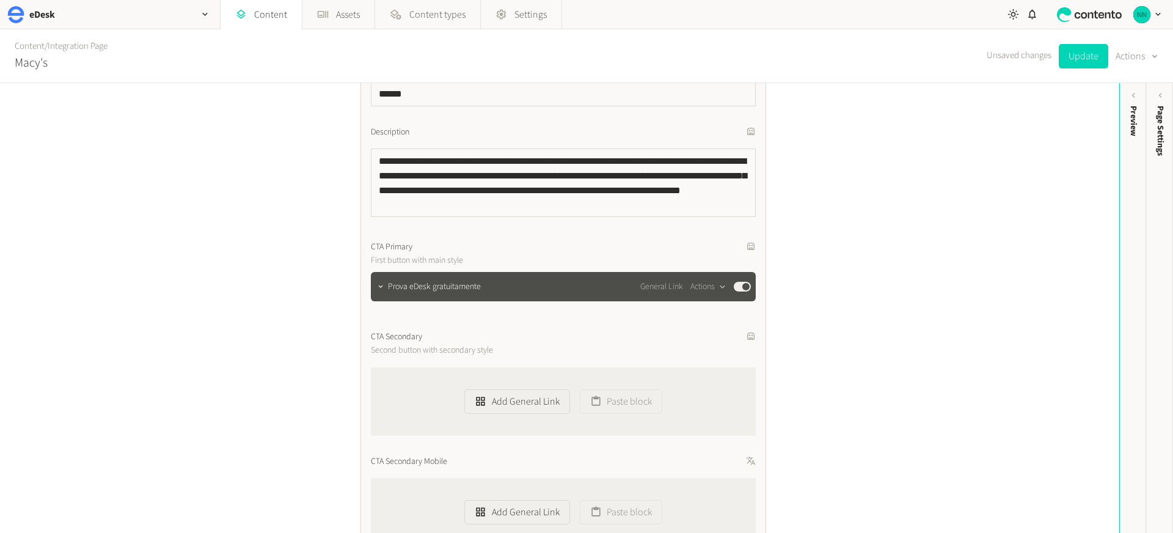
scroll to position [508, 0]
click at [389, 280] on span "Prova eDesk gratuitamente" at bounding box center [434, 286] width 93 height 13
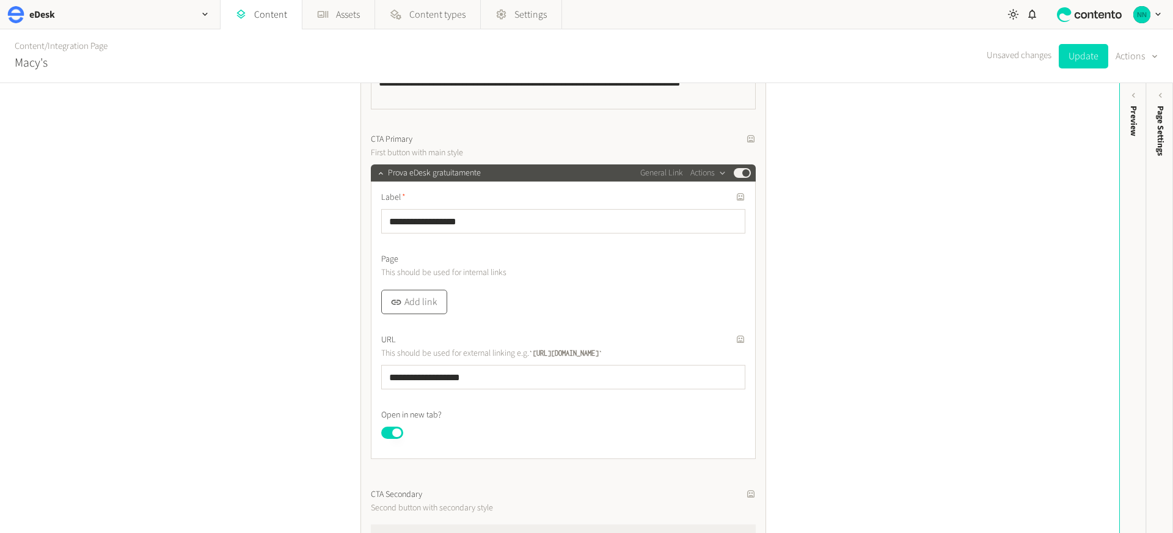
scroll to position [628, 0]
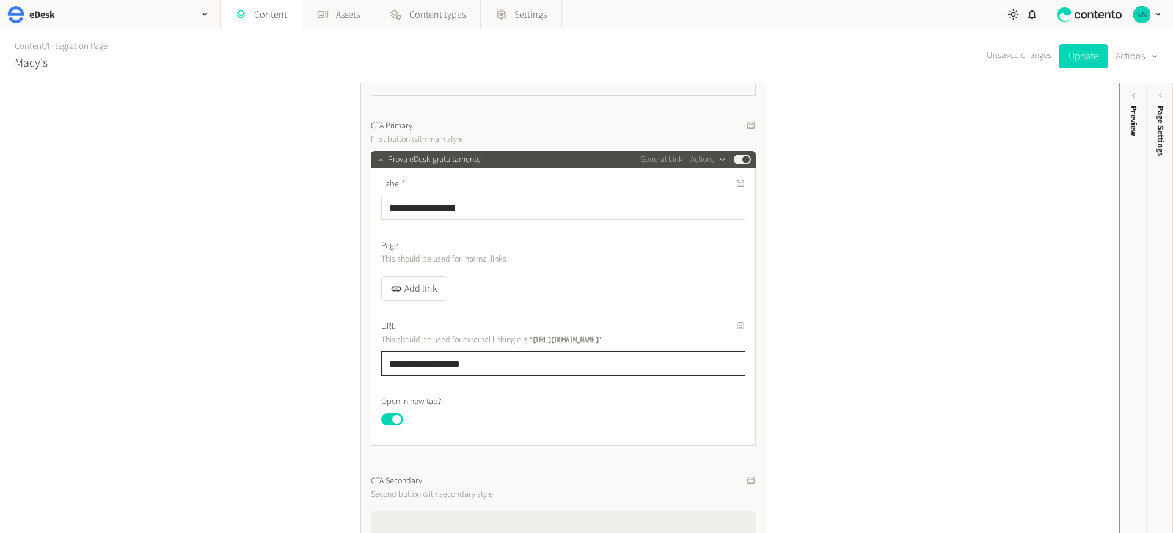
click at [435, 364] on input "**********" at bounding box center [563, 363] width 364 height 24
type input "**********"
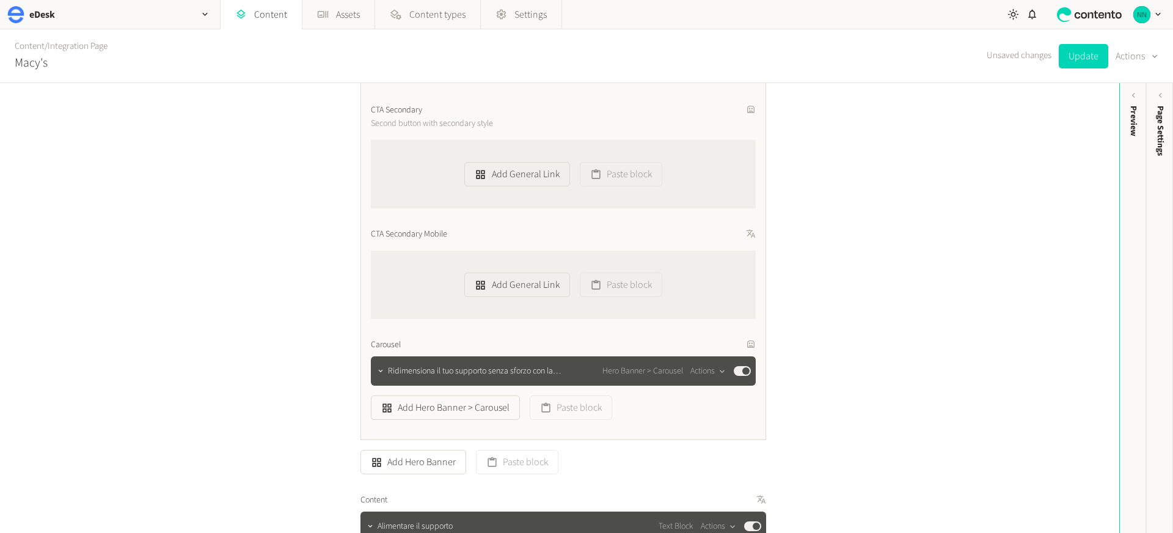
scroll to position [1067, 0]
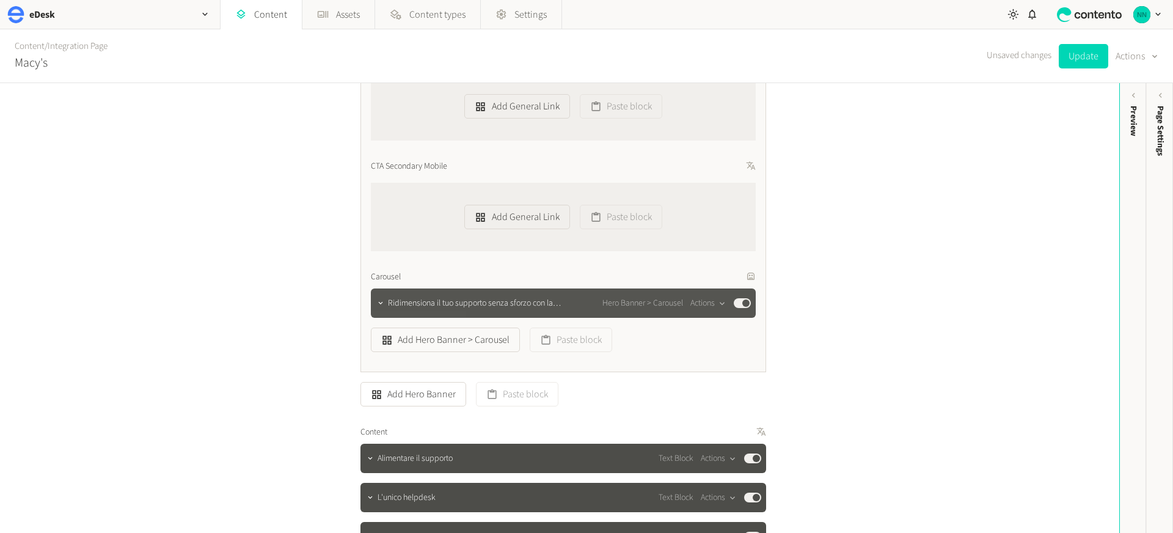
click at [447, 304] on span "Ridimensiona il tuo supporto senza sforzo con la scelta numero uno di Macy’s…" at bounding box center [478, 303] width 181 height 13
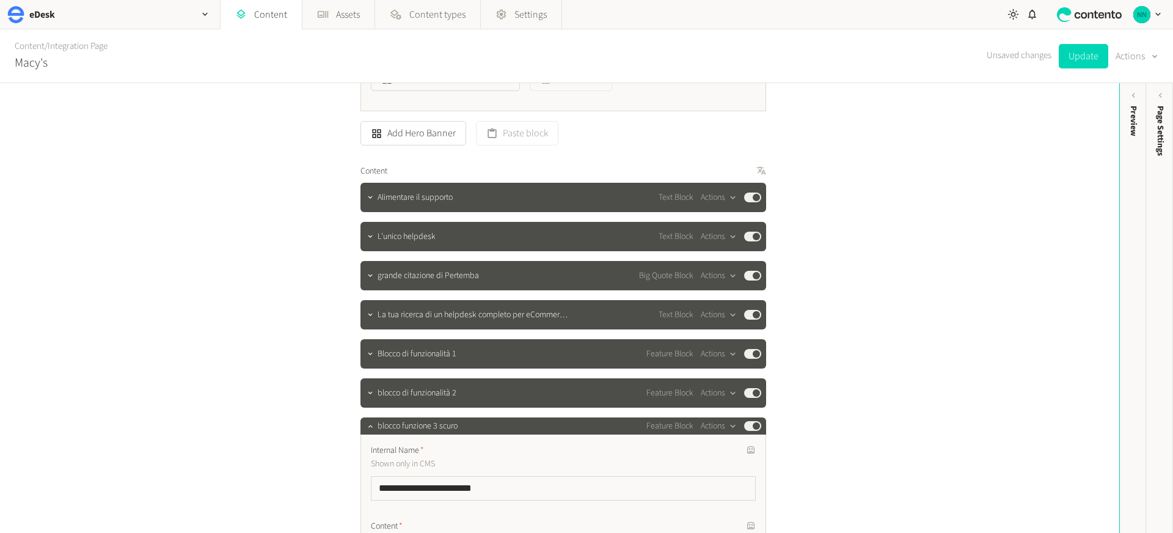
scroll to position [1701, 0]
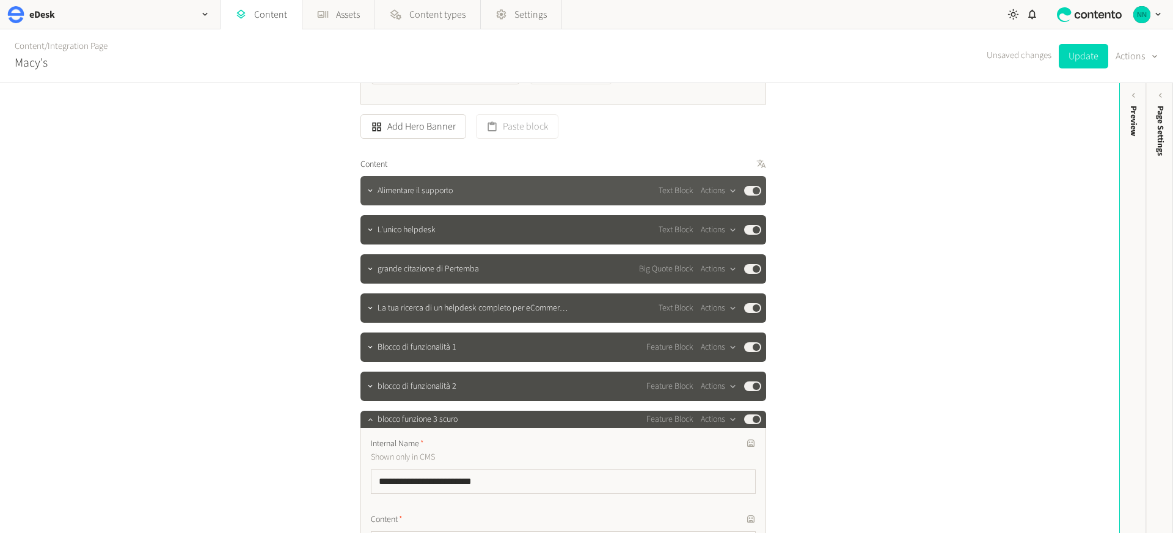
click at [439, 195] on span "Alimentare il supporto" at bounding box center [415, 190] width 75 height 13
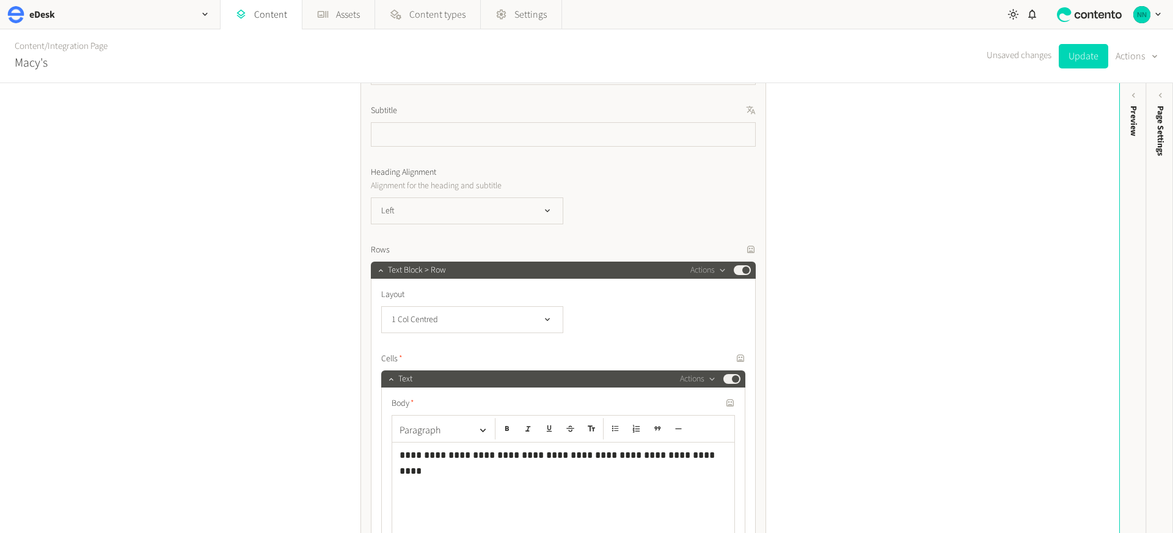
scroll to position [1995, 0]
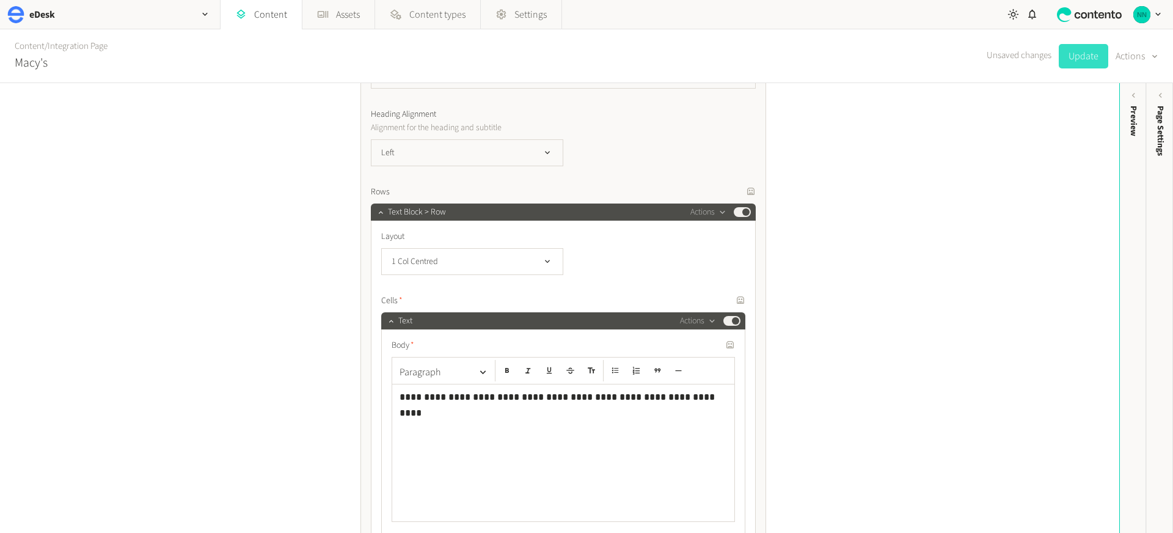
click at [1079, 58] on button "Update" at bounding box center [1083, 56] width 49 height 24
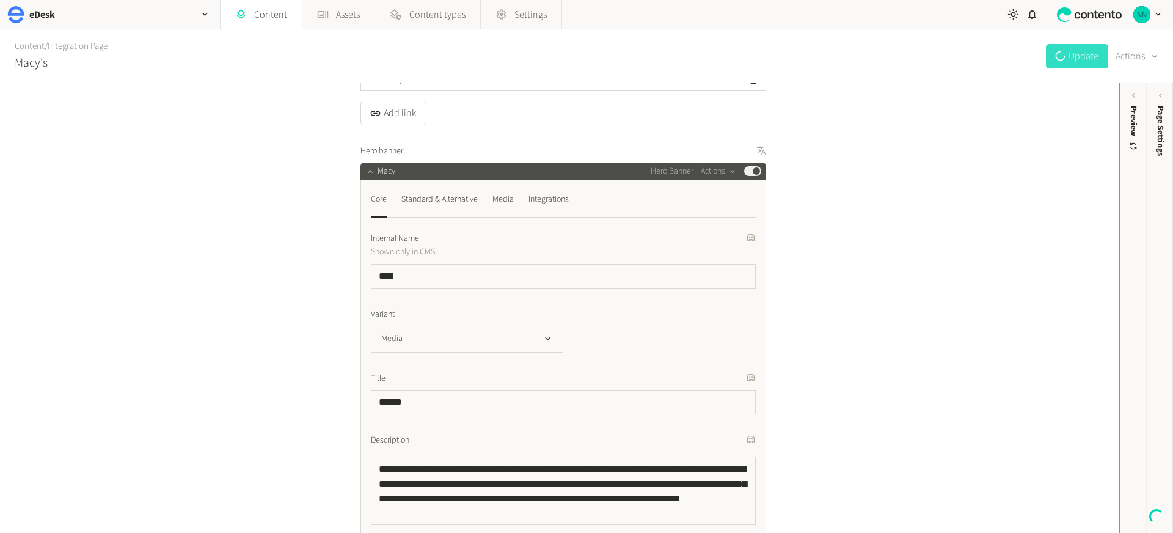
scroll to position [192, 0]
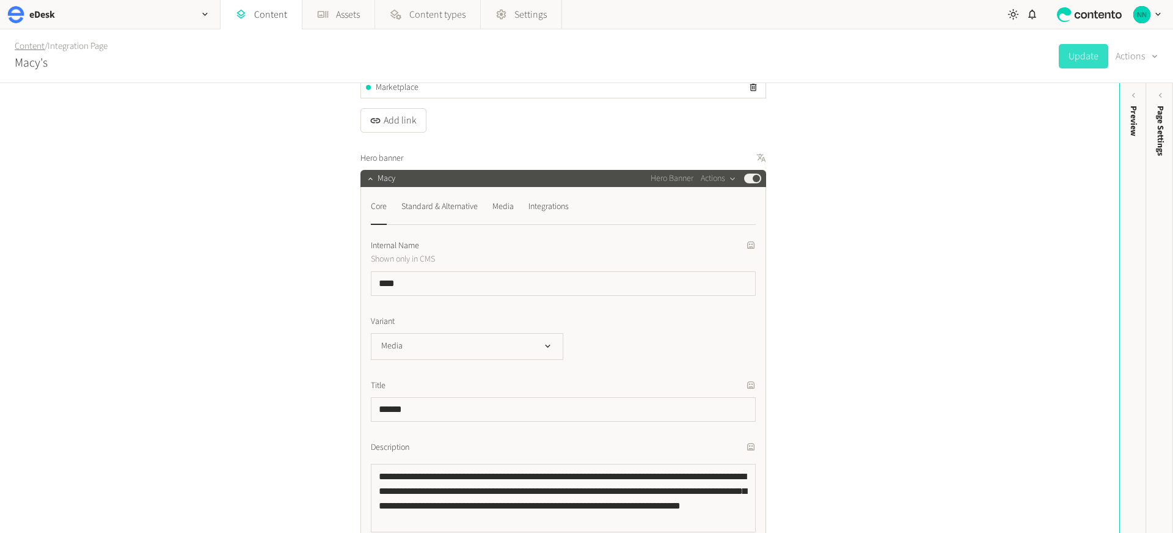
click at [40, 43] on link "Content" at bounding box center [30, 46] width 30 height 13
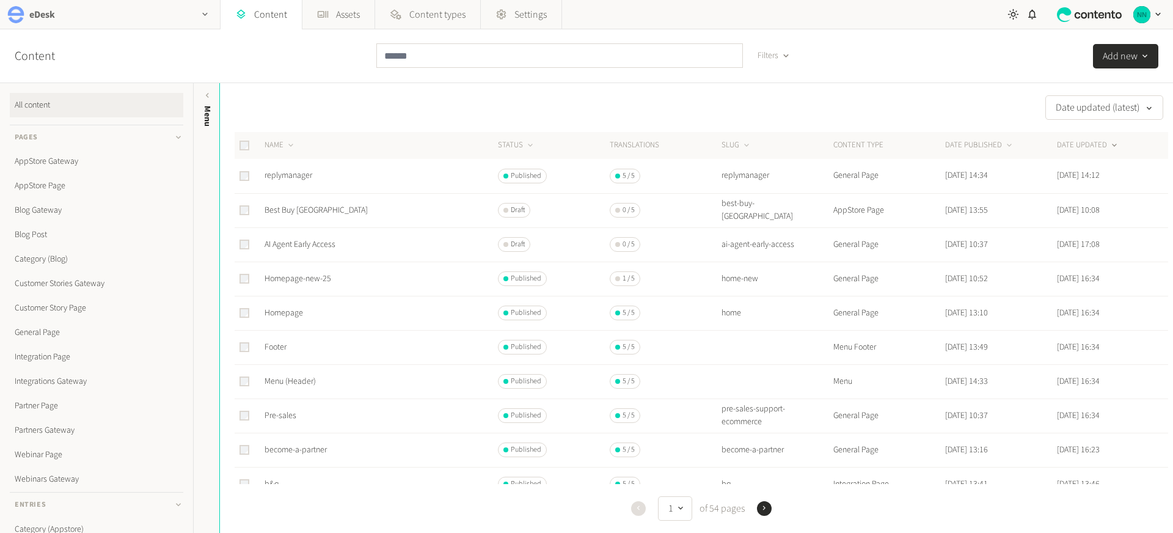
click at [101, 14] on div "eDesk" at bounding box center [110, 14] width 220 height 29
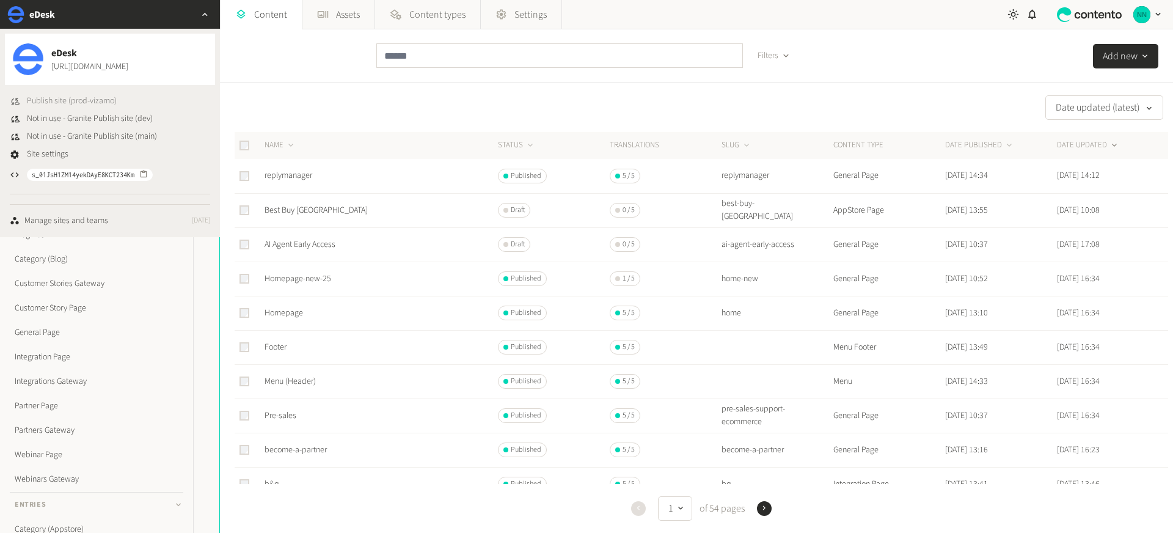
click at [88, 98] on span "Publish site (prod-vizamo)" at bounding box center [72, 101] width 90 height 13
click at [412, 101] on div "Date updated (latest)" at bounding box center [694, 107] width 948 height 24
